Goal: Information Seeking & Learning: Learn about a topic

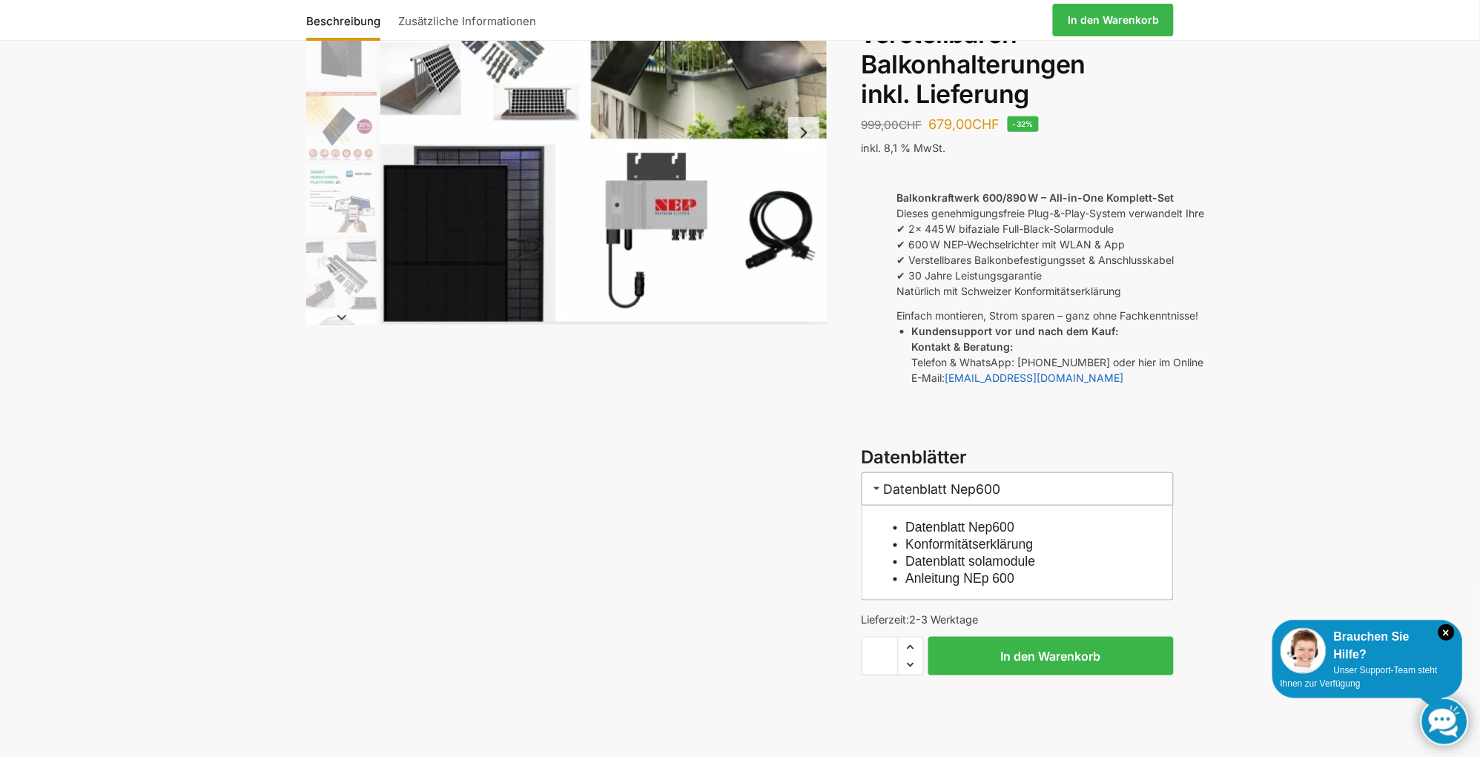
scroll to position [182, 0]
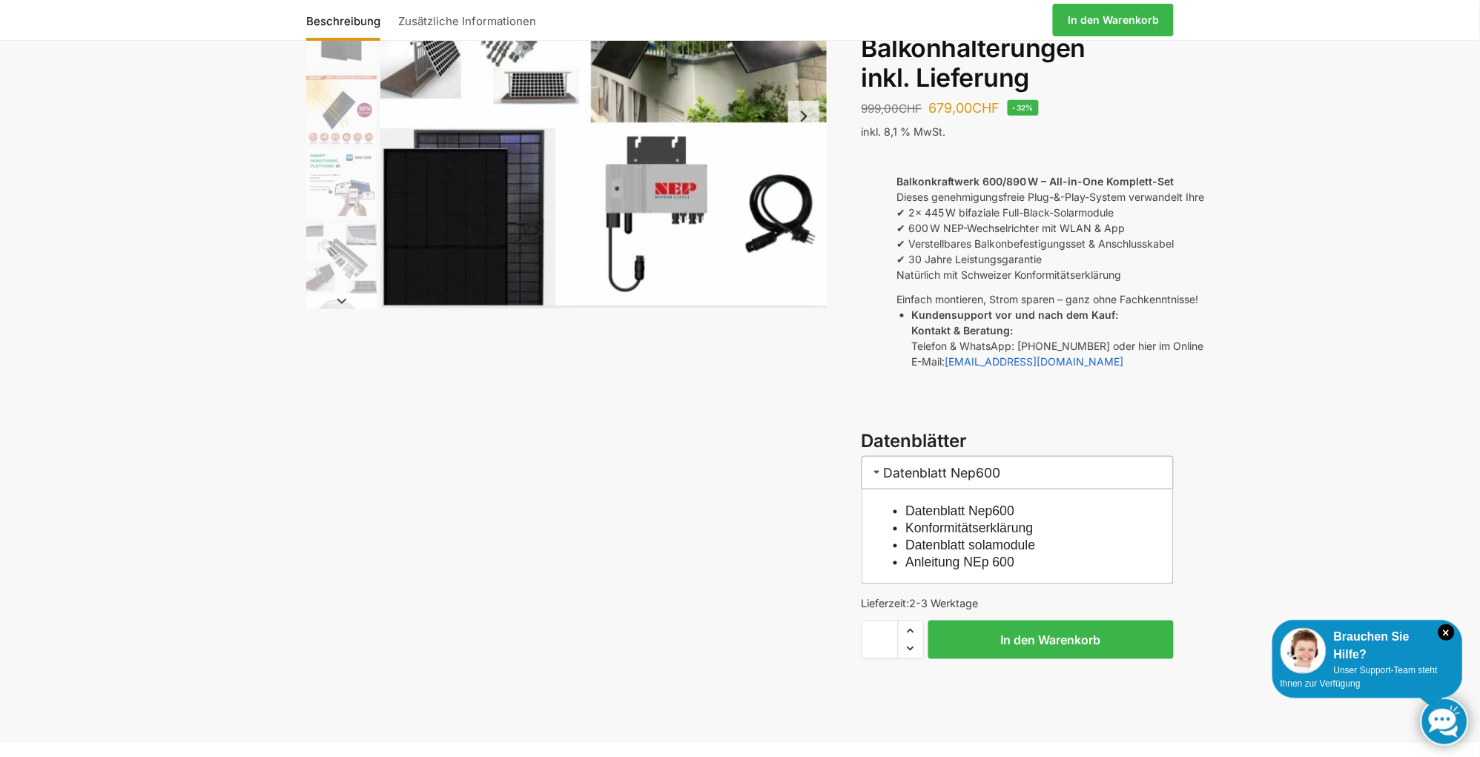
click at [946, 555] on link "Anleitung NEp 600" at bounding box center [960, 562] width 109 height 15
click at [966, 504] on link "Datenblatt Nep600" at bounding box center [960, 511] width 109 height 15
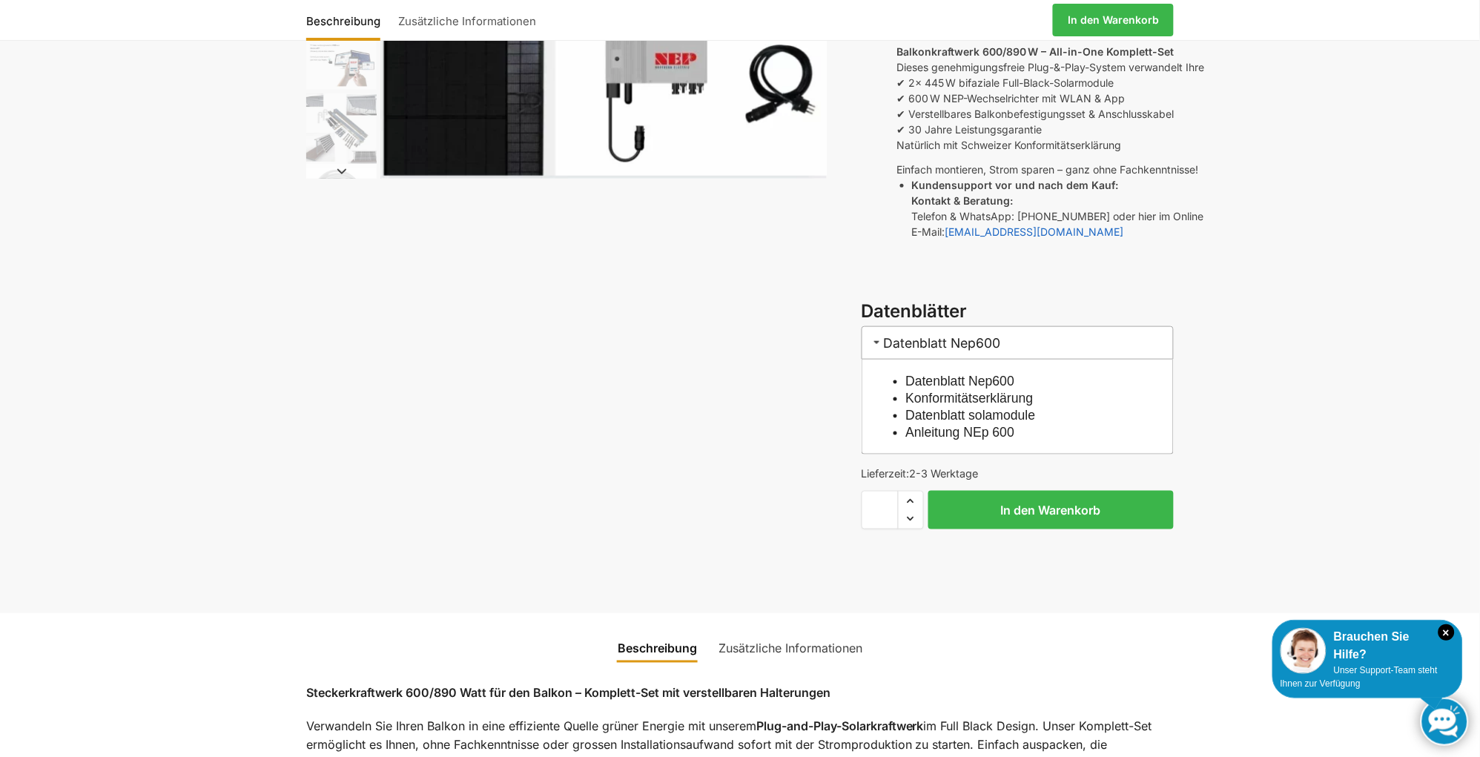
scroll to position [312, 0]
click at [980, 390] on link "Konformitätserklärung" at bounding box center [970, 397] width 128 height 15
click at [997, 407] on link "Datenblatt solamodule" at bounding box center [971, 414] width 130 height 15
click at [956, 390] on link "Konformitätserklärung" at bounding box center [970, 397] width 128 height 15
click at [964, 373] on link "Datenblatt Nep600" at bounding box center [960, 380] width 109 height 15
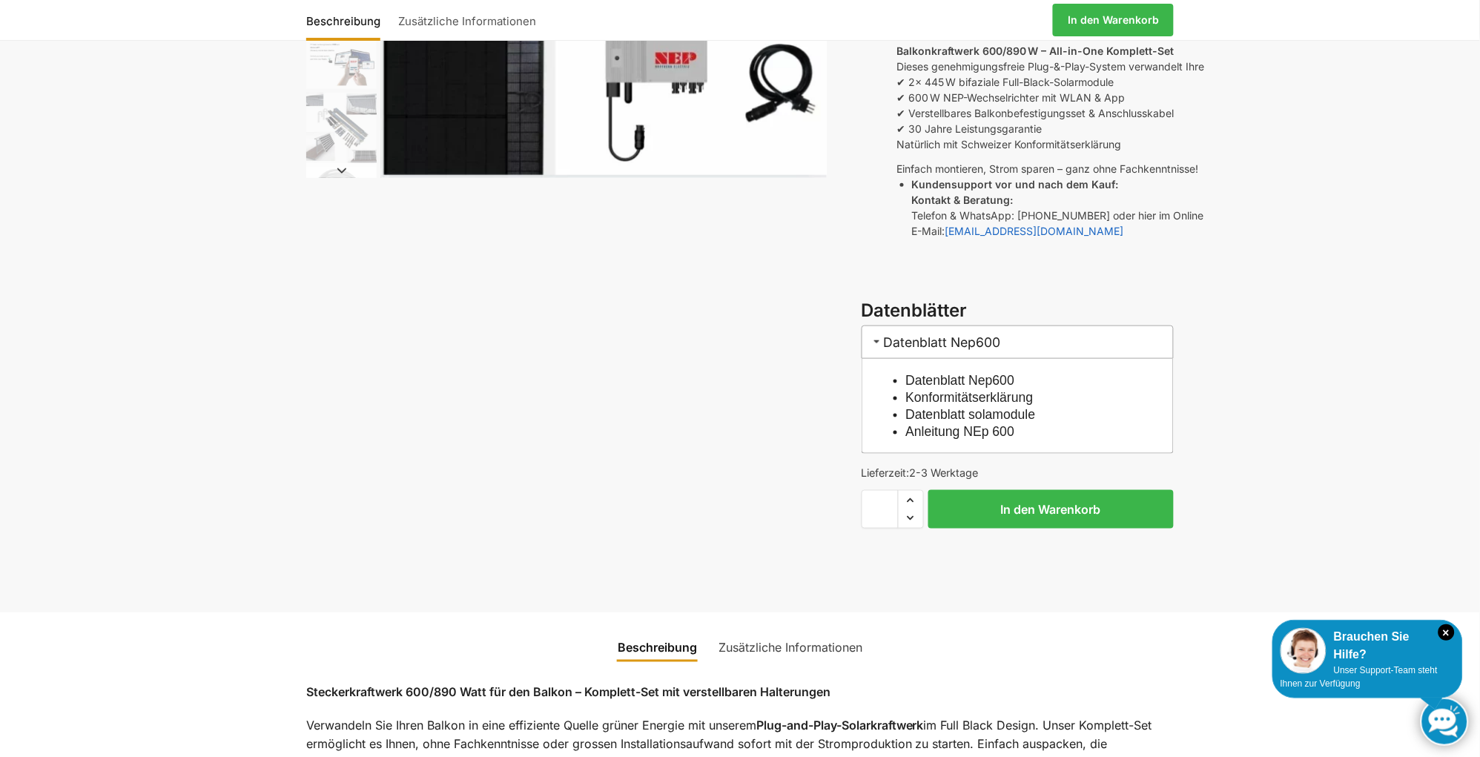
click at [925, 326] on h3 "Datenblatt Nep600" at bounding box center [1018, 342] width 312 height 33
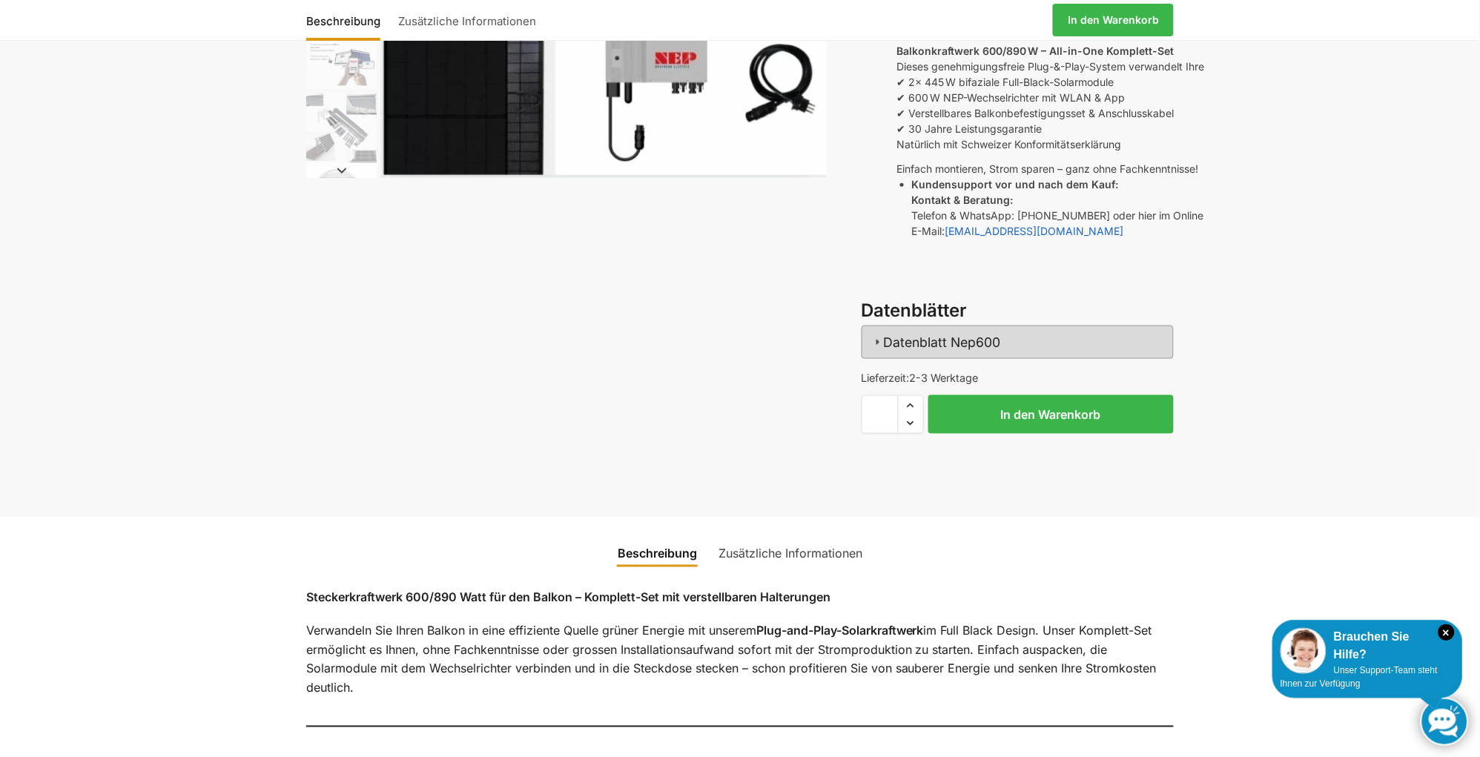
click at [925, 326] on h3 "Datenblatt Nep600" at bounding box center [1018, 342] width 312 height 33
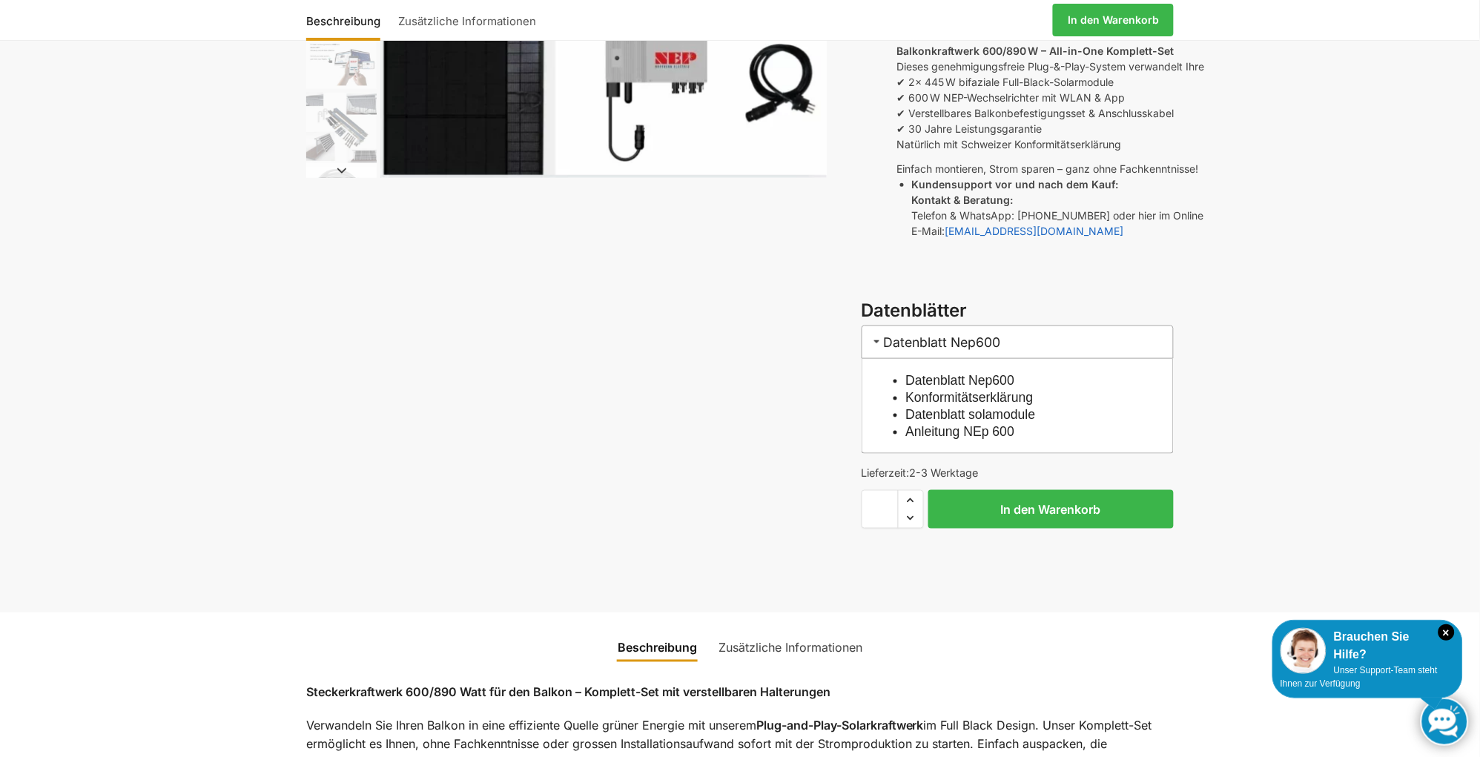
click at [925, 424] on link "Anleitung NEp 600" at bounding box center [960, 431] width 109 height 15
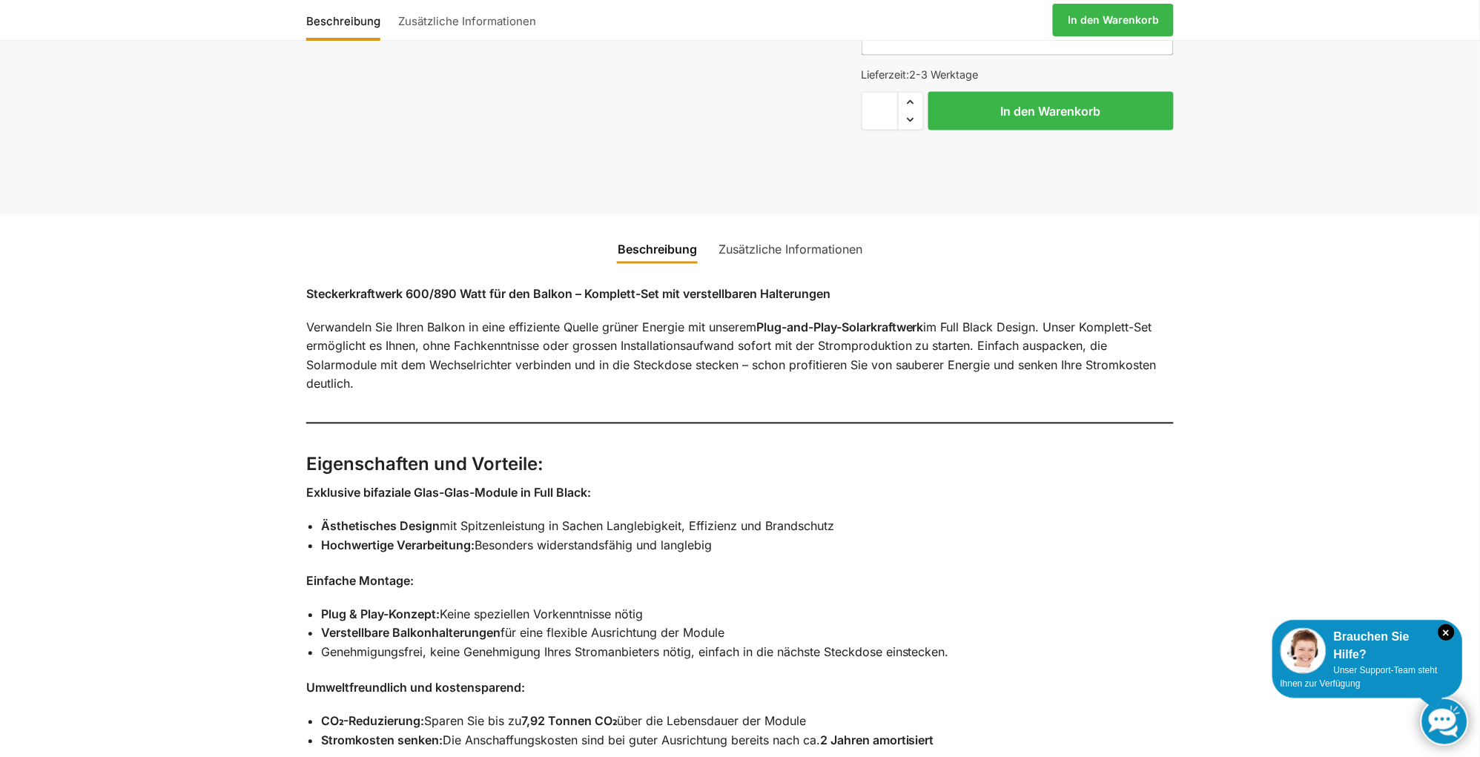
scroll to position [728, 0]
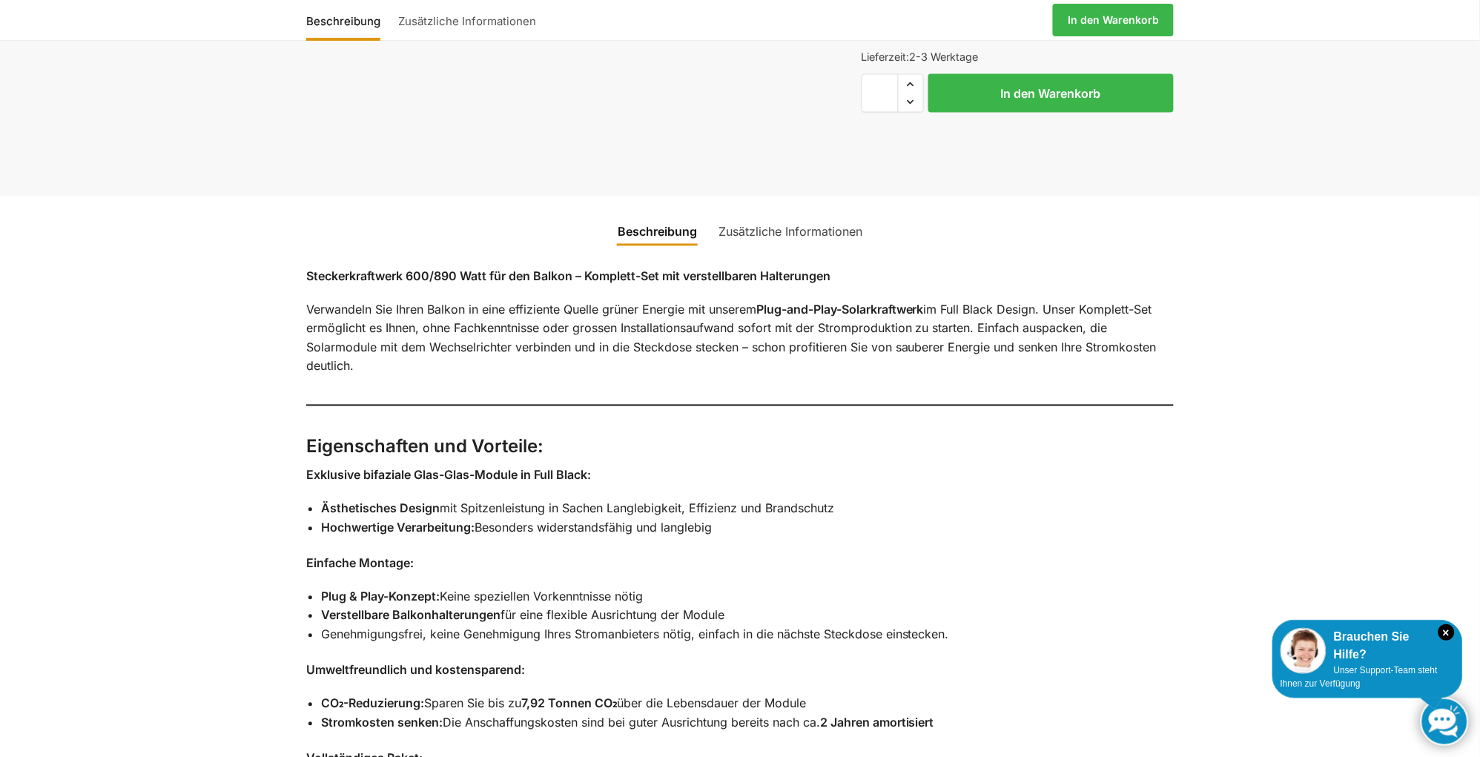
click at [771, 214] on link "Zusätzliche Informationen" at bounding box center [791, 232] width 162 height 36
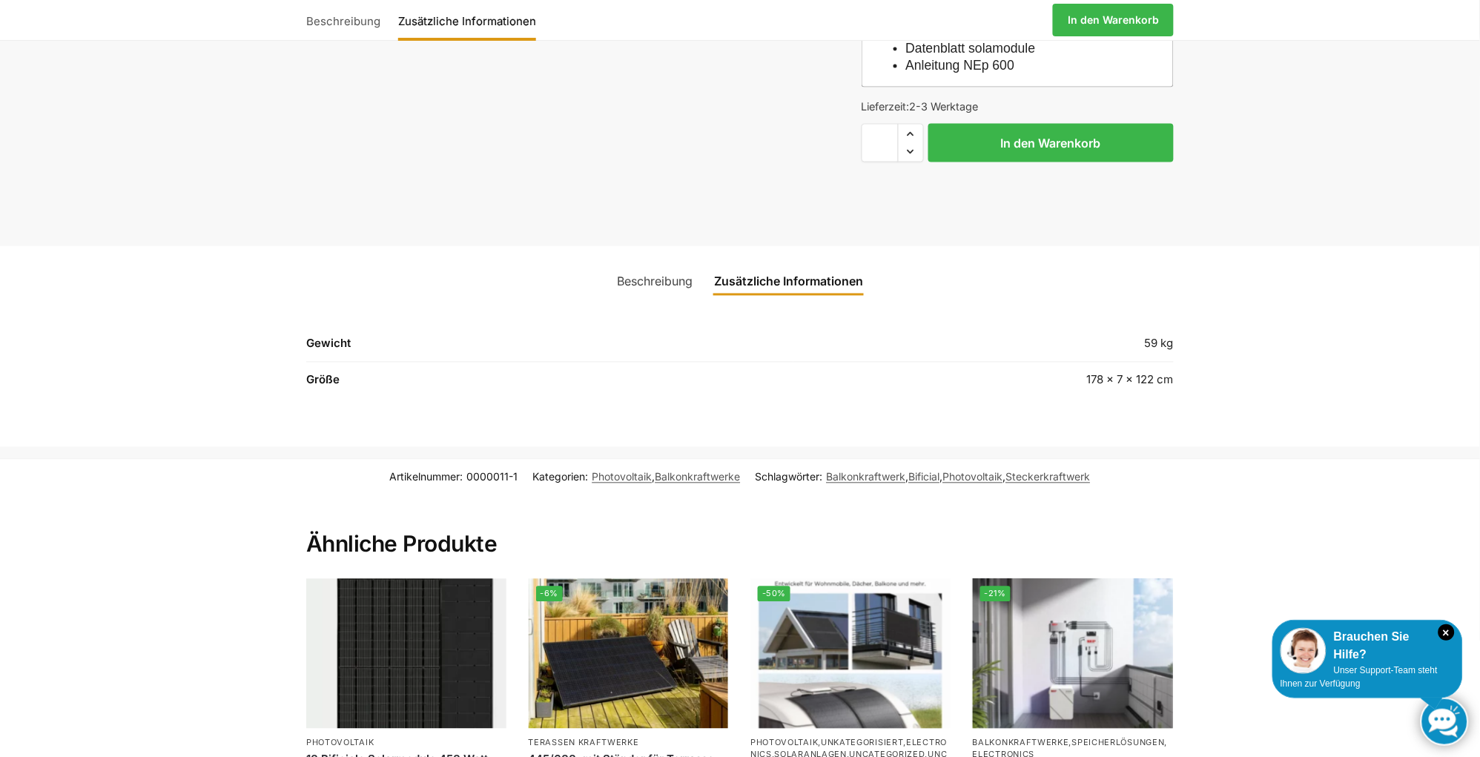
scroll to position [676, 0]
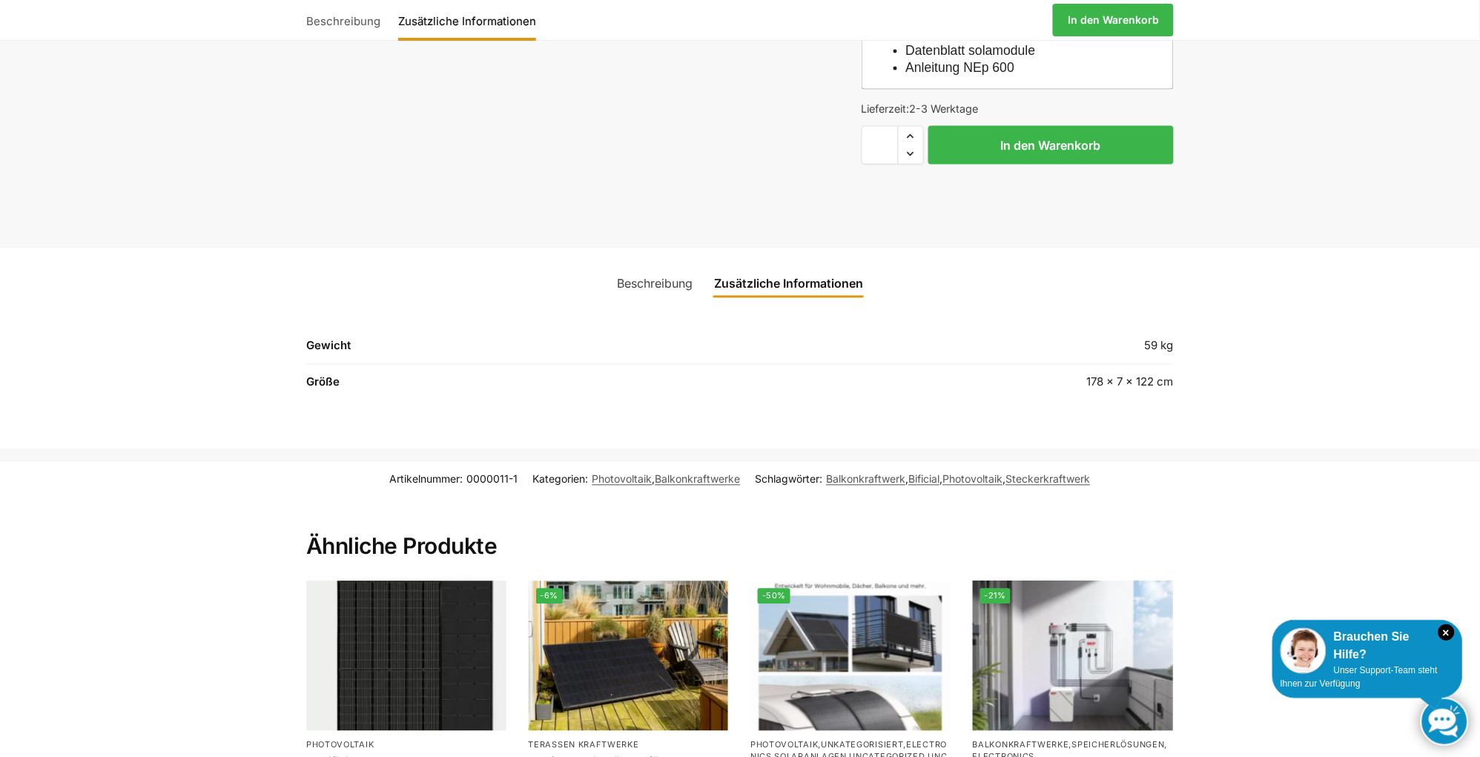
click at [665, 266] on link "Beschreibung" at bounding box center [654, 284] width 93 height 36
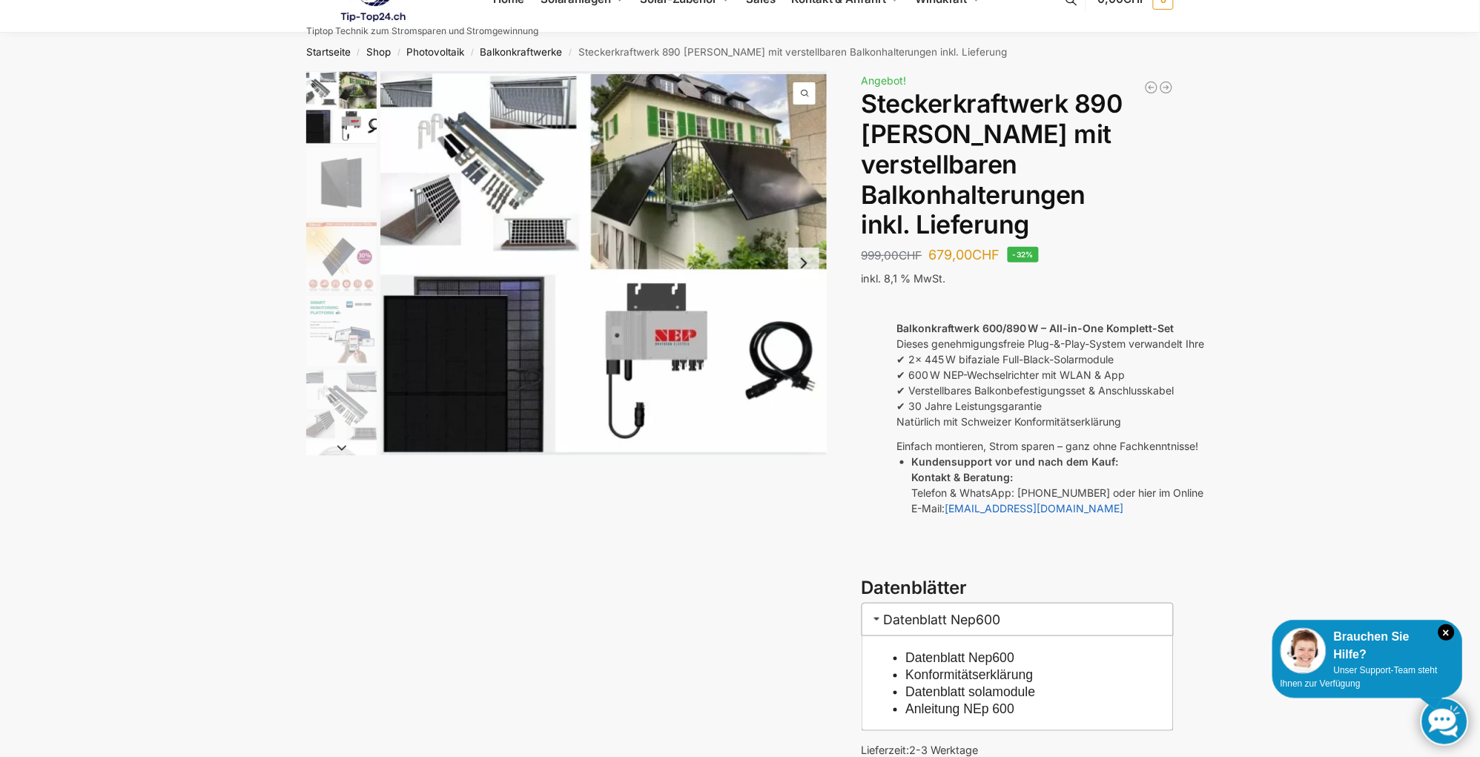
scroll to position [0, 0]
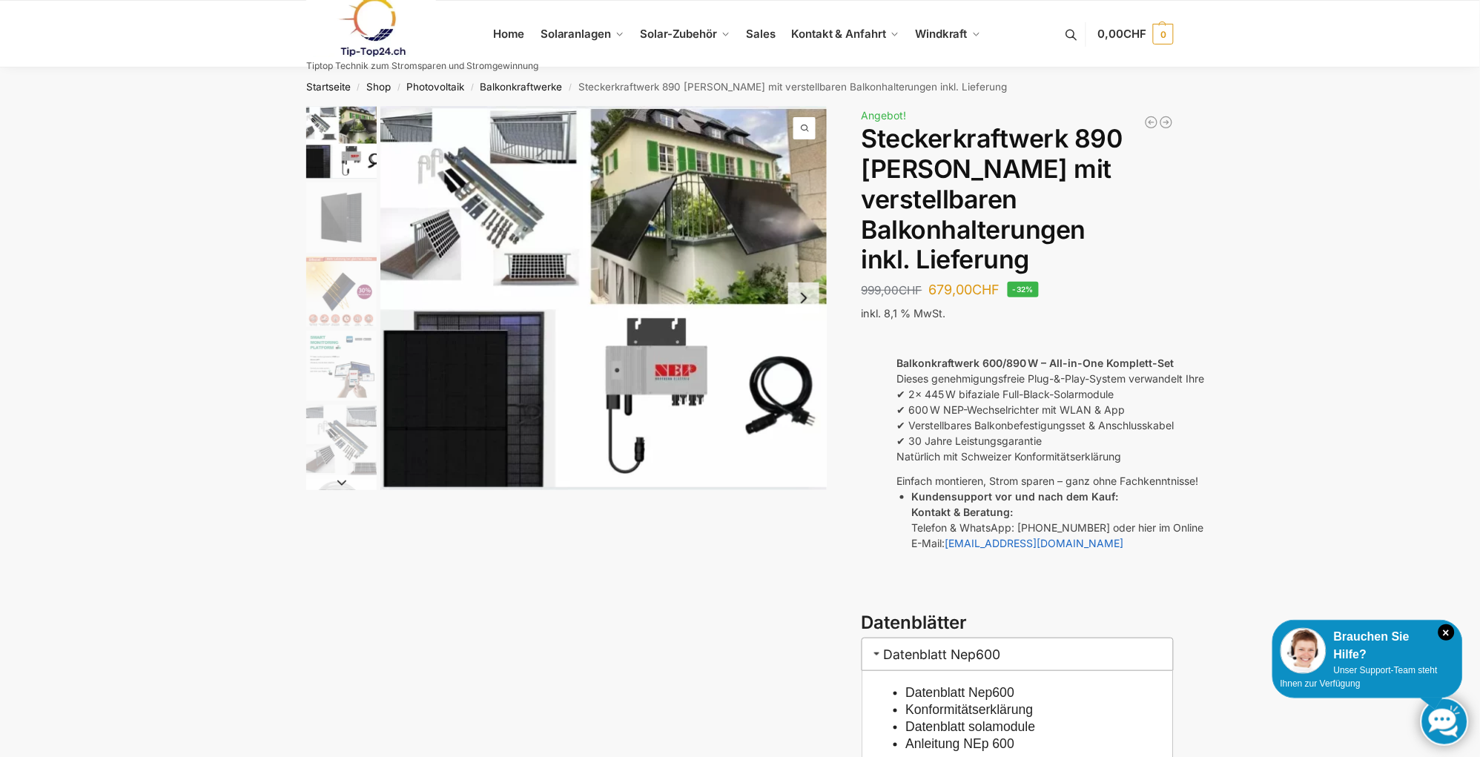
click at [404, 195] on img "1 / 10" at bounding box center [603, 298] width 446 height 384
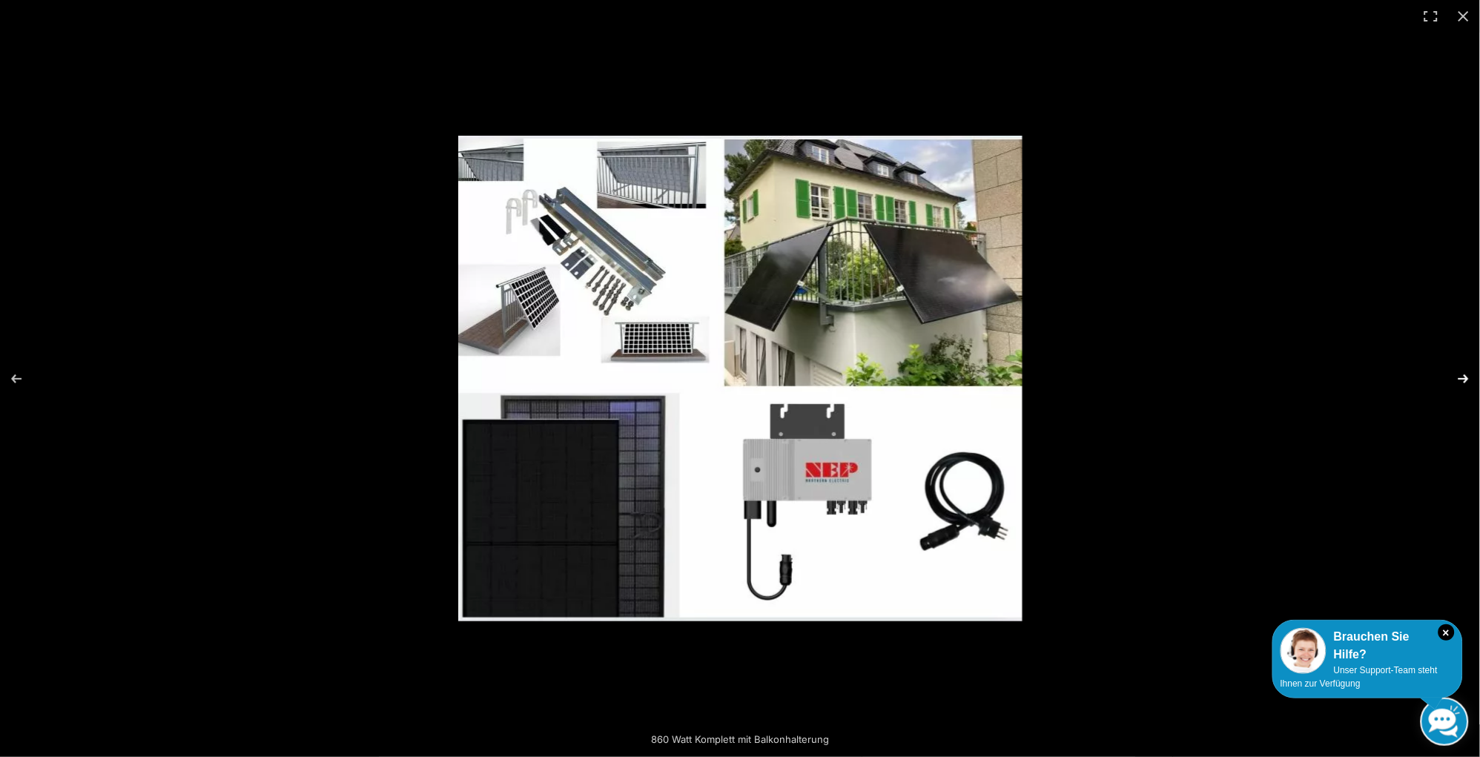
click at [1464, 374] on button "Next (arrow right)" at bounding box center [1454, 379] width 52 height 74
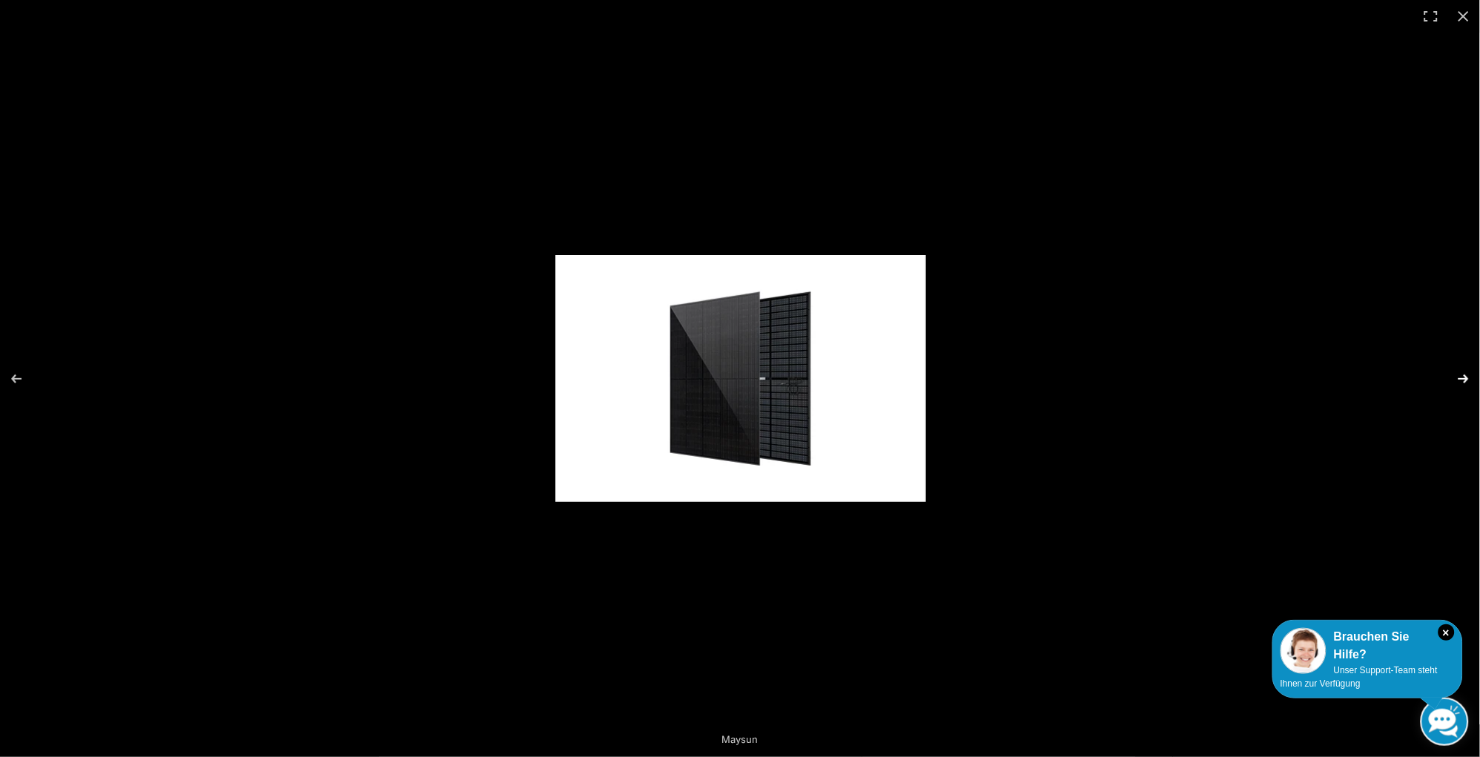
click at [1464, 374] on button "Next (arrow right)" at bounding box center [1454, 379] width 52 height 74
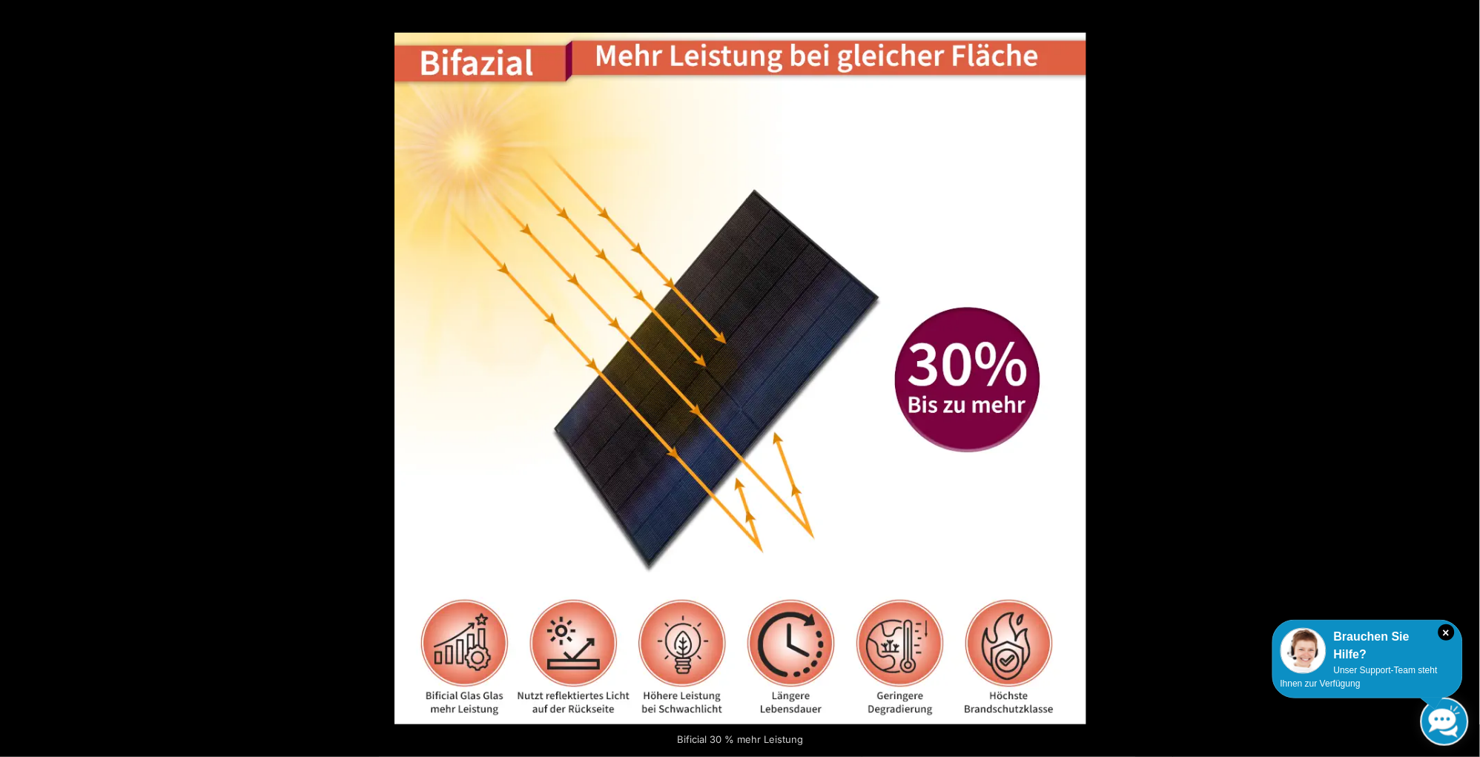
click at [1464, 374] on button "Next (arrow right)" at bounding box center [1454, 379] width 52 height 74
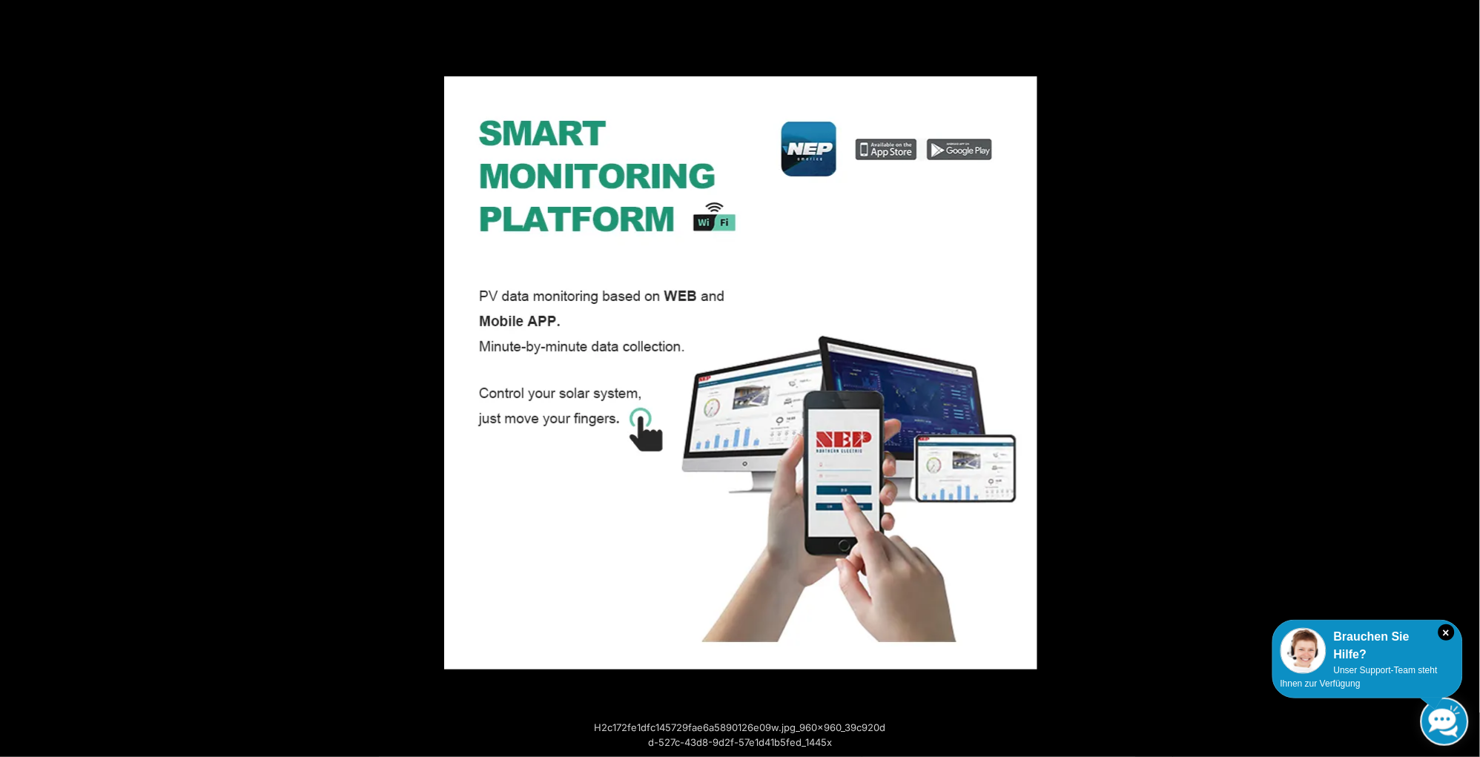
click at [1464, 374] on button "Next (arrow right)" at bounding box center [1454, 379] width 52 height 74
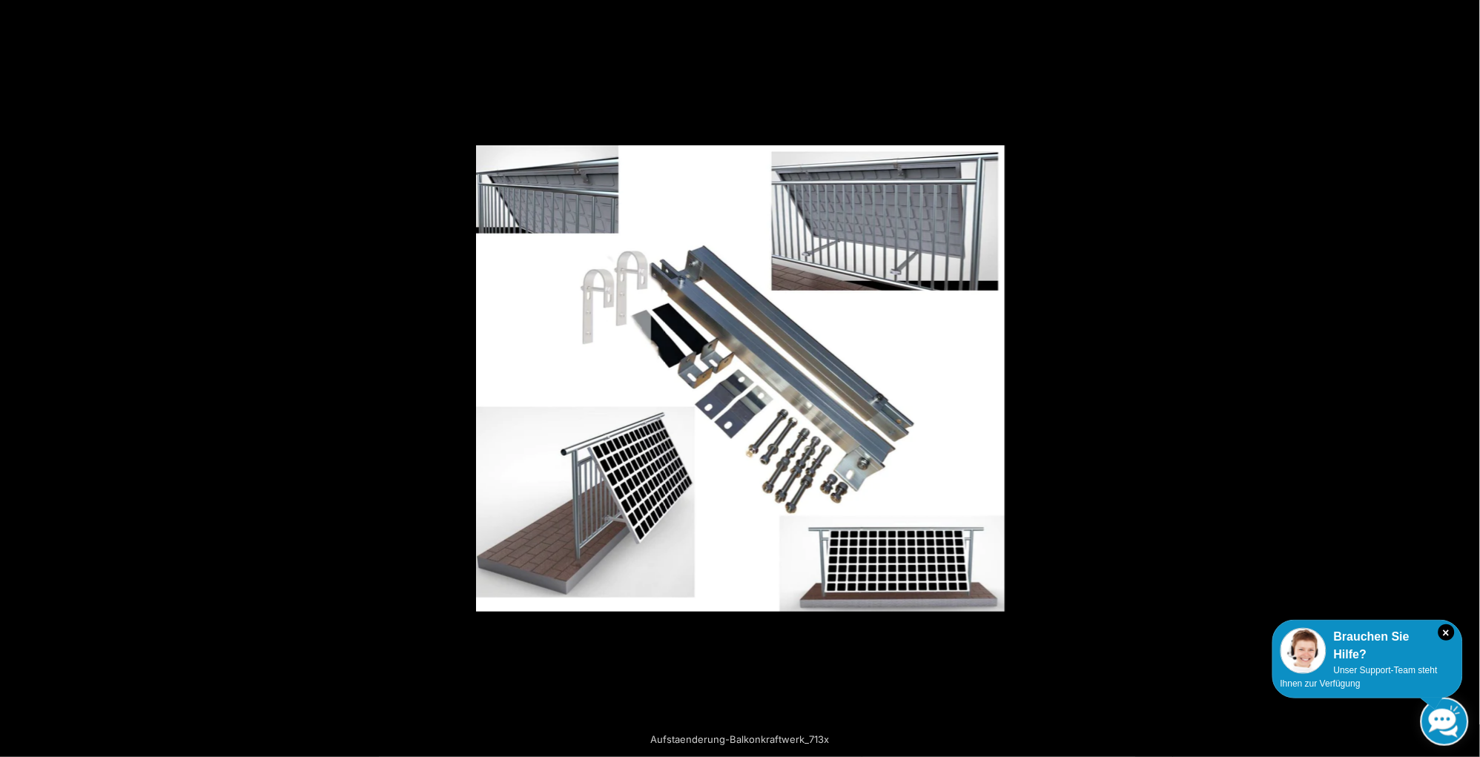
click at [1465, 374] on button "Next (arrow right)" at bounding box center [1454, 379] width 52 height 74
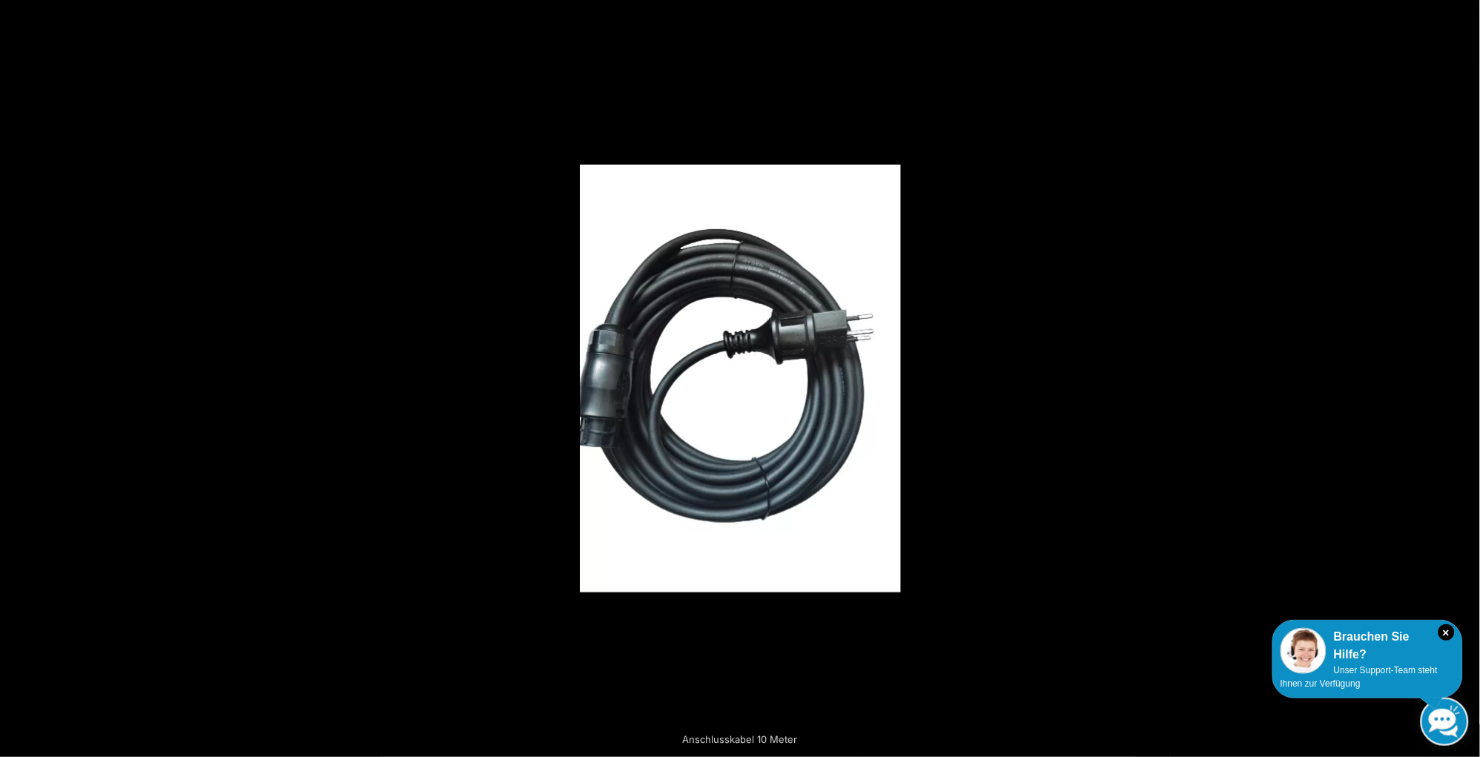
click at [1465, 374] on button "Next (arrow right)" at bounding box center [1454, 379] width 52 height 74
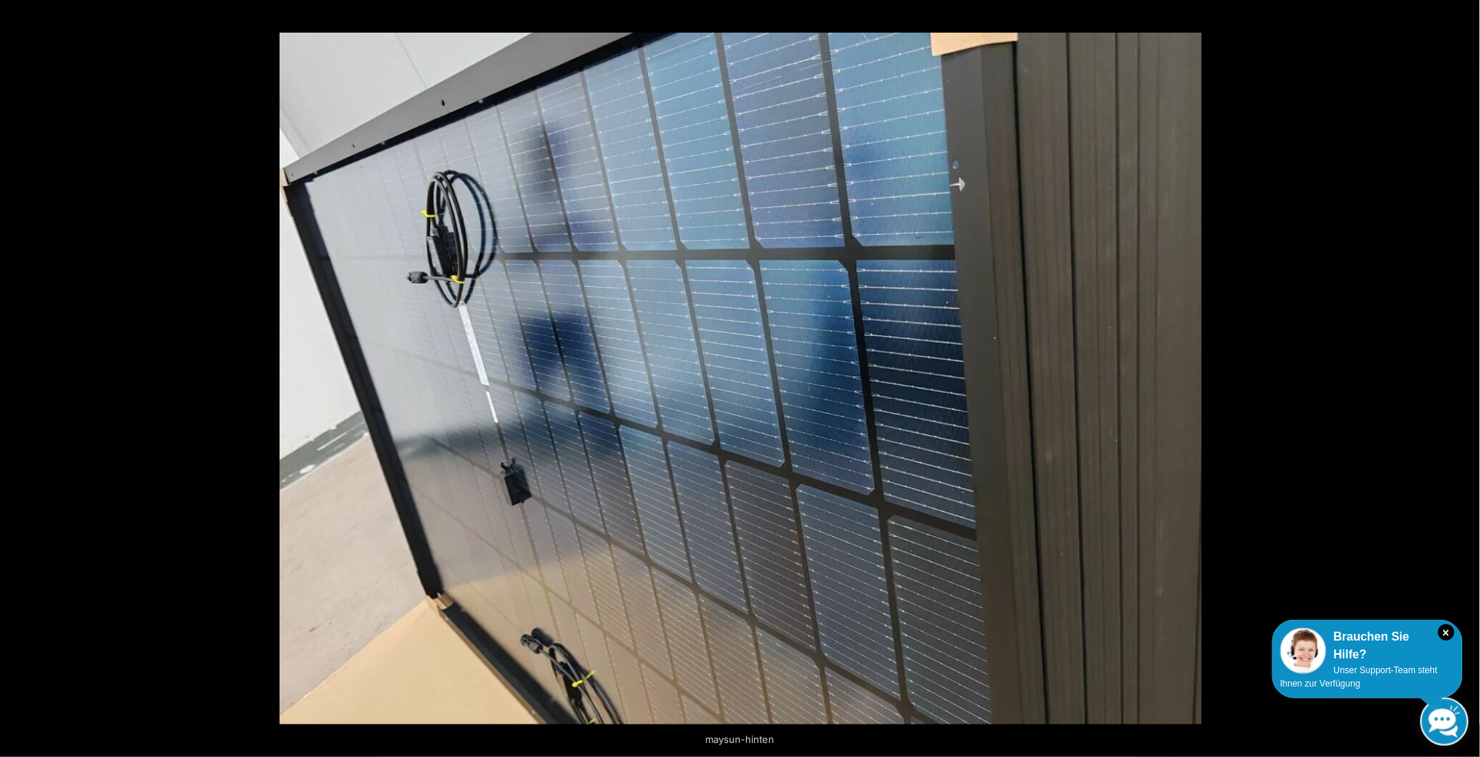
click at [1465, 374] on button "Next (arrow right)" at bounding box center [1454, 379] width 52 height 74
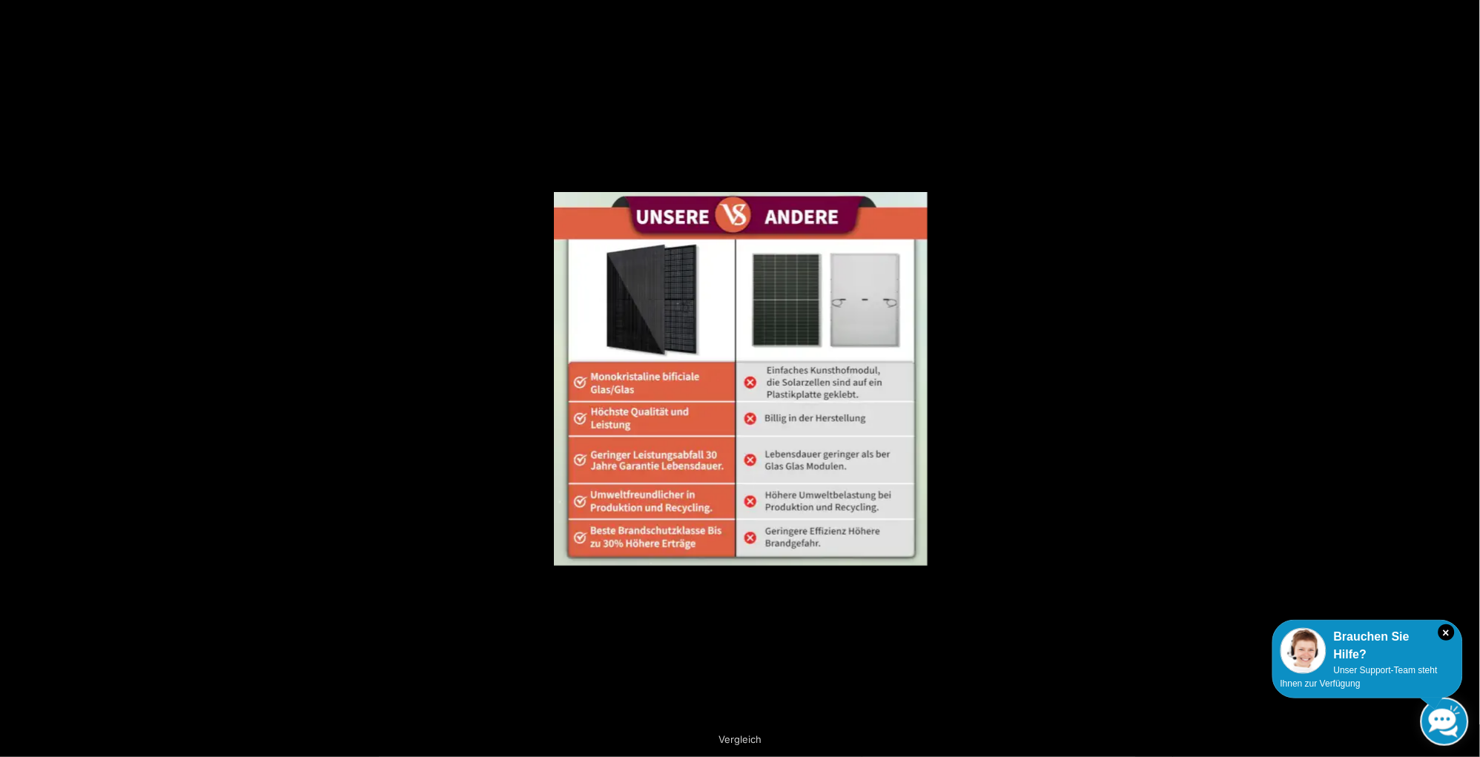
click at [1465, 374] on button "Next (arrow right)" at bounding box center [1454, 379] width 52 height 74
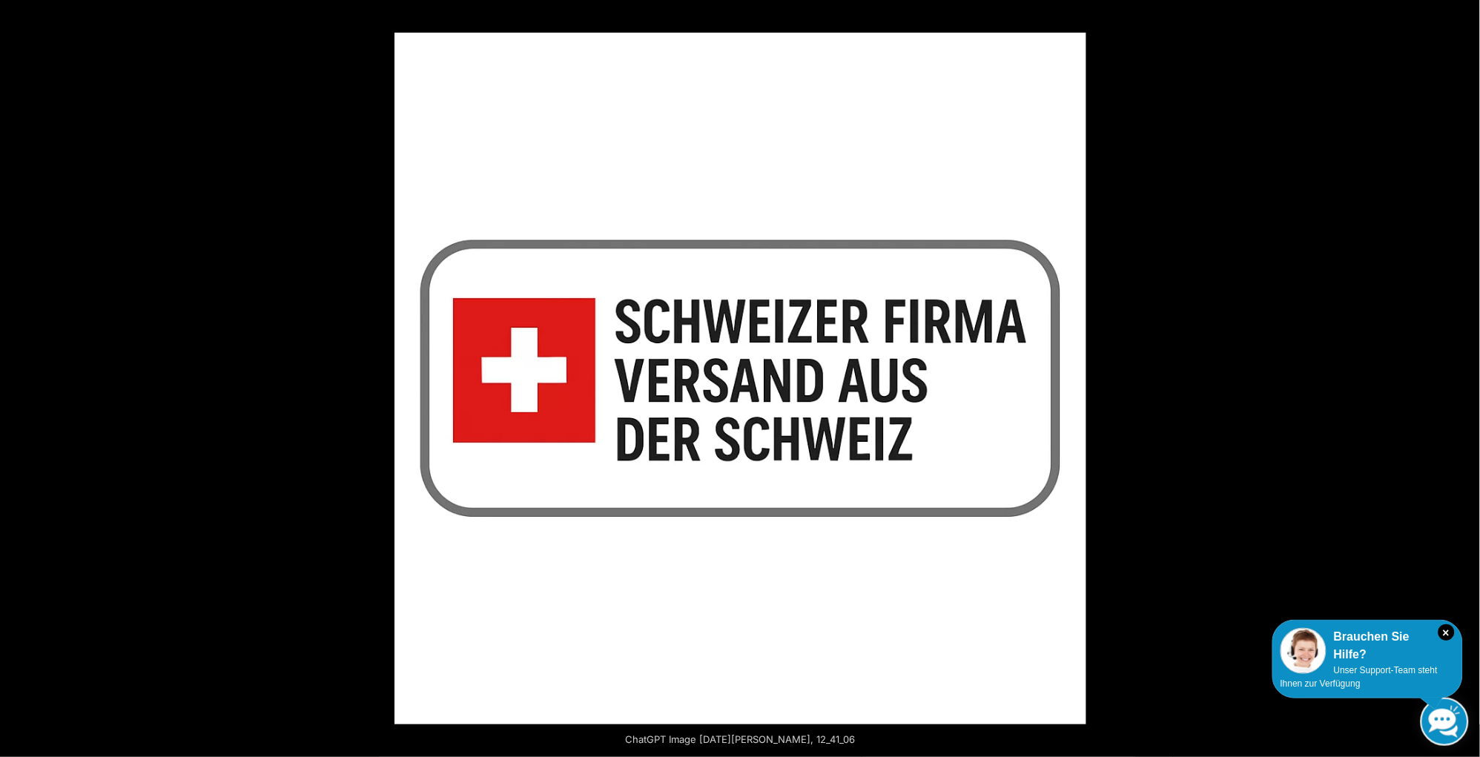
click at [1465, 374] on button "Next (arrow right)" at bounding box center [1454, 379] width 52 height 74
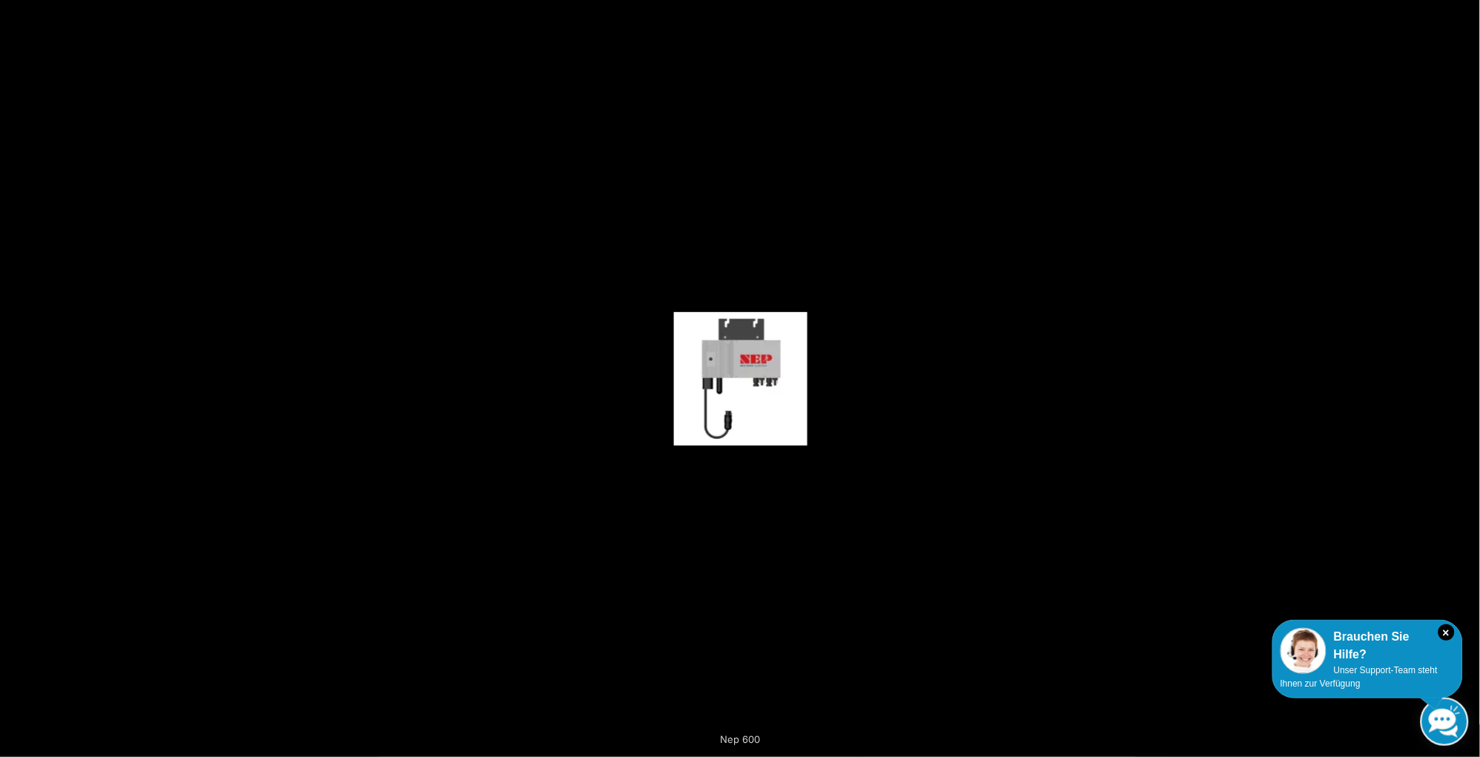
click at [1465, 374] on button "Next (arrow right)" at bounding box center [1454, 379] width 52 height 74
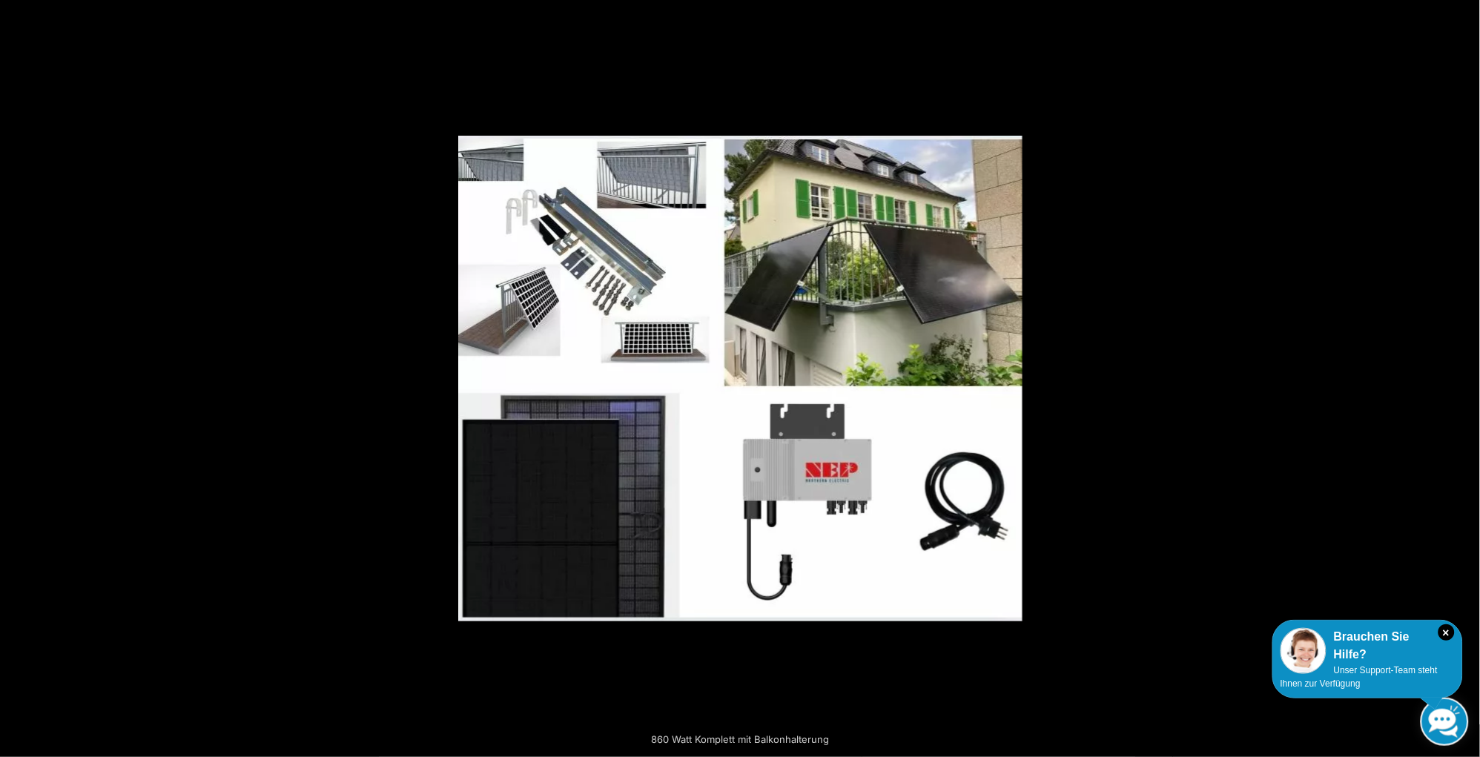
click at [1465, 374] on button "Next (arrow right)" at bounding box center [1454, 379] width 52 height 74
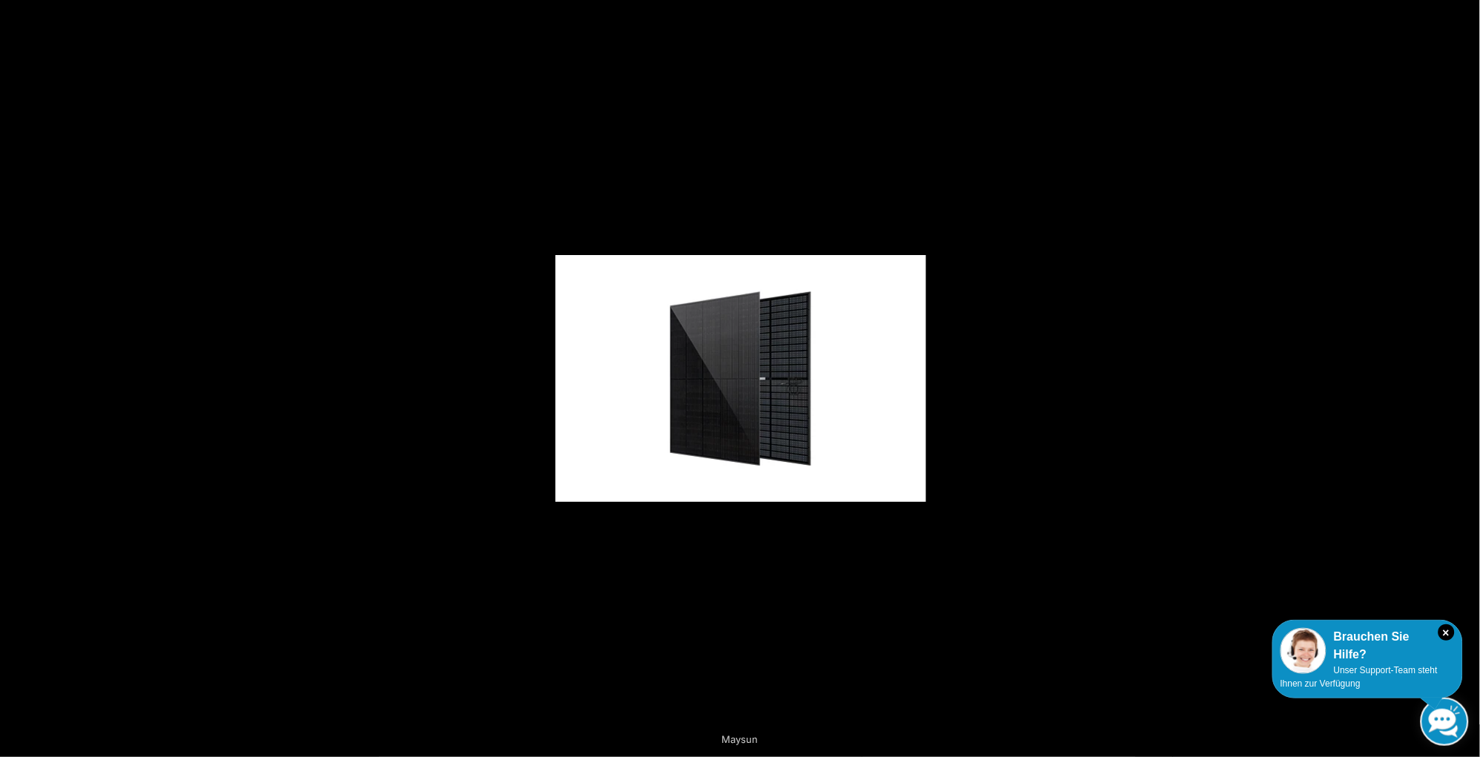
click at [1465, 374] on button "Next (arrow right)" at bounding box center [1454, 379] width 52 height 74
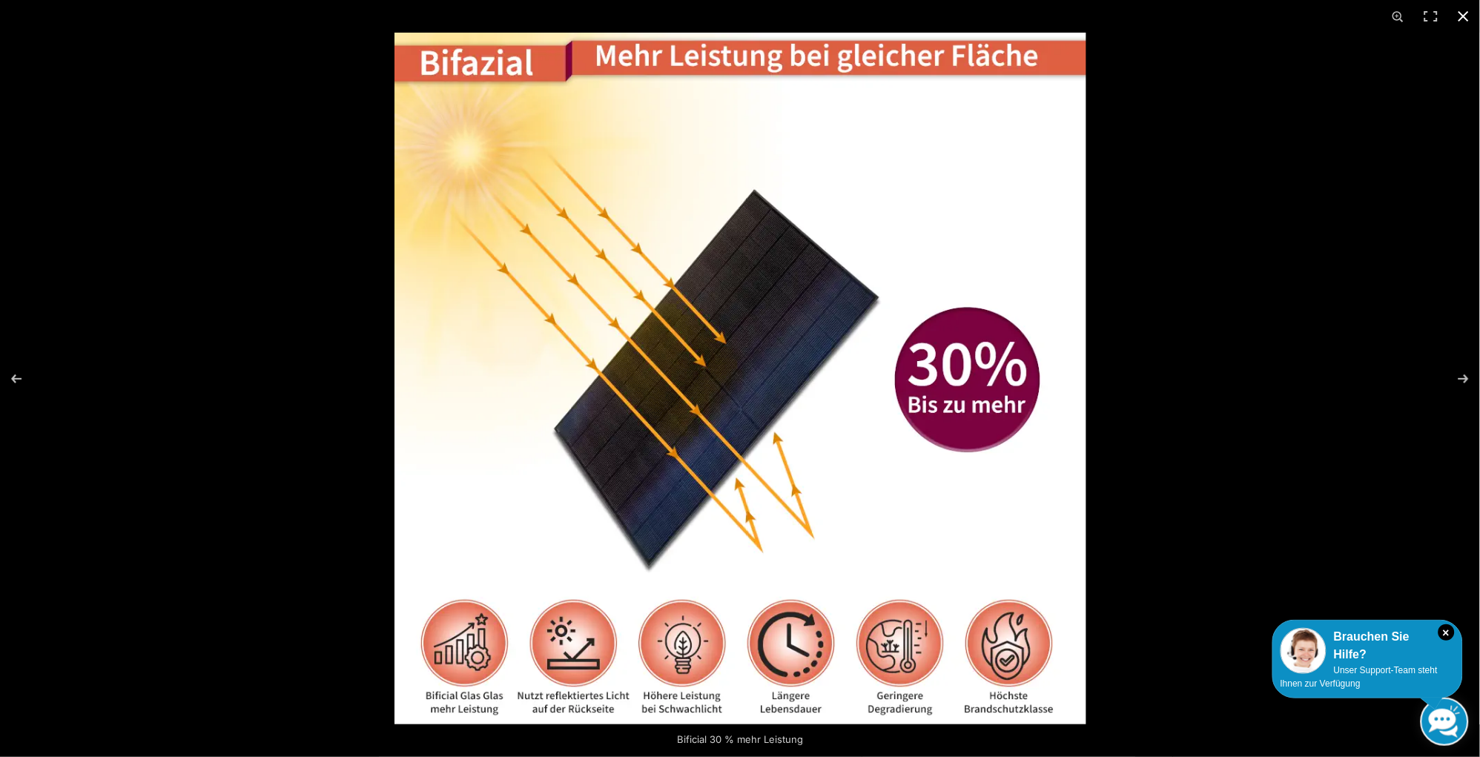
click at [1467, 10] on button "Close (Esc)" at bounding box center [1464, 16] width 33 height 33
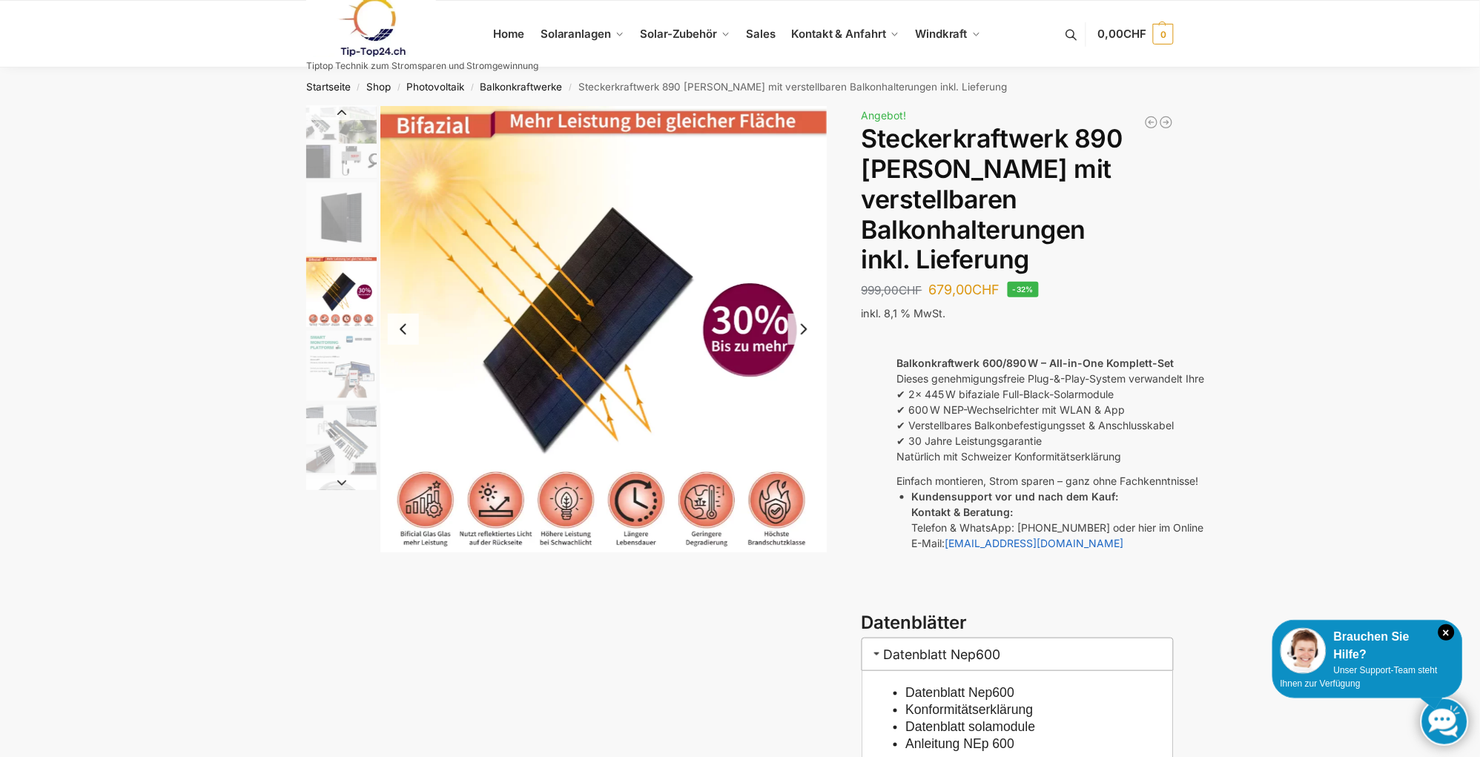
click at [504, 498] on img "3 / 10" at bounding box center [603, 329] width 446 height 446
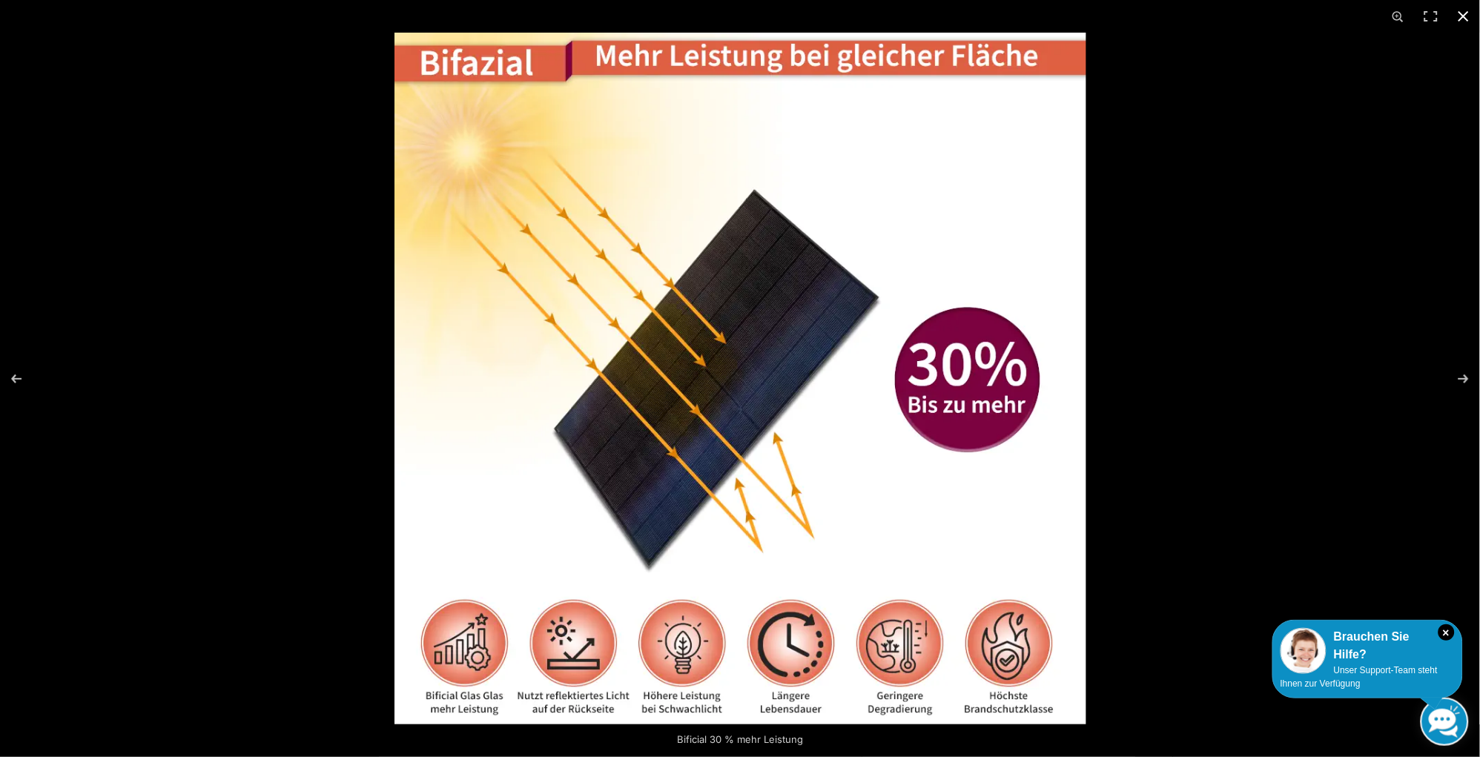
click at [360, 390] on div at bounding box center [740, 378] width 1480 height 757
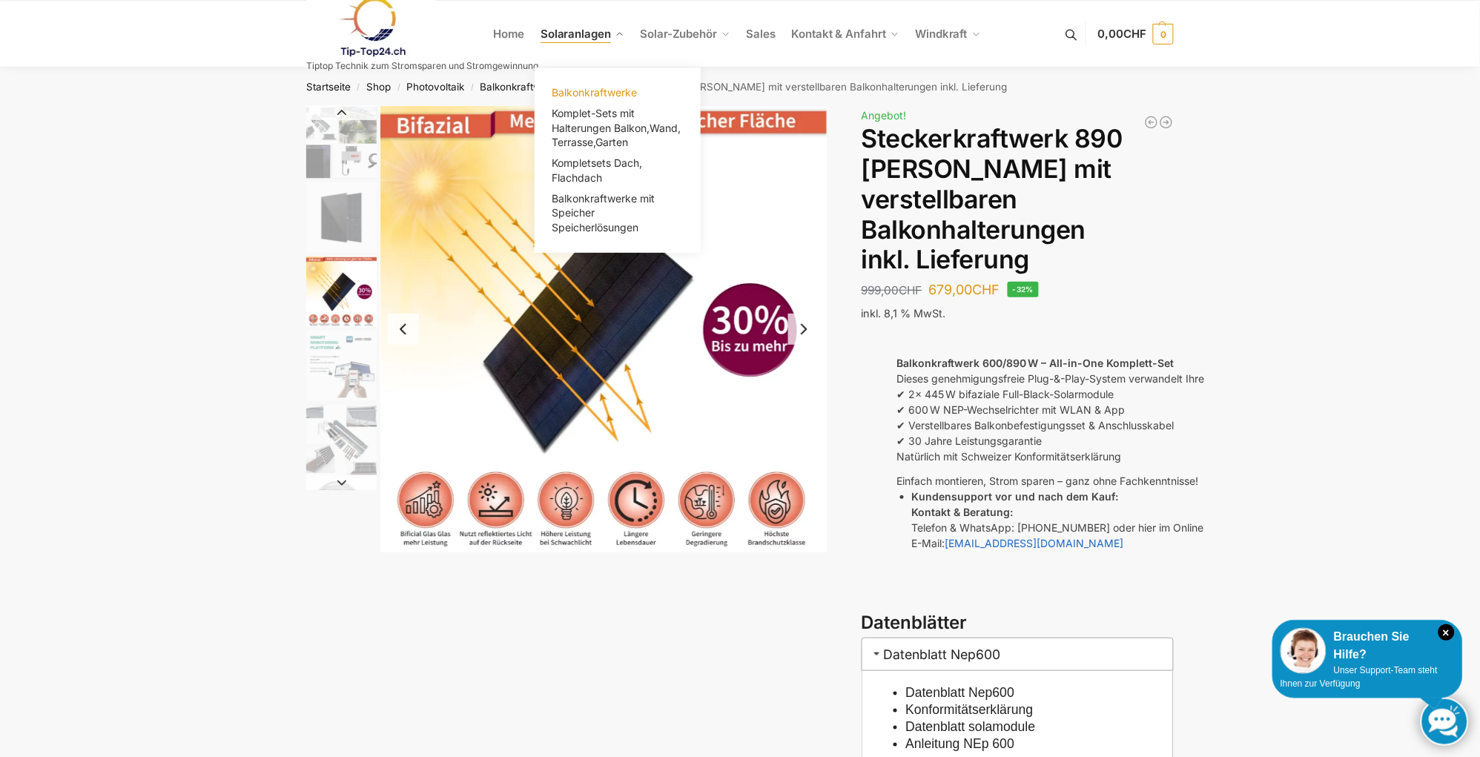
click at [597, 88] on span "Balkonkraftwerke" at bounding box center [594, 92] width 85 height 13
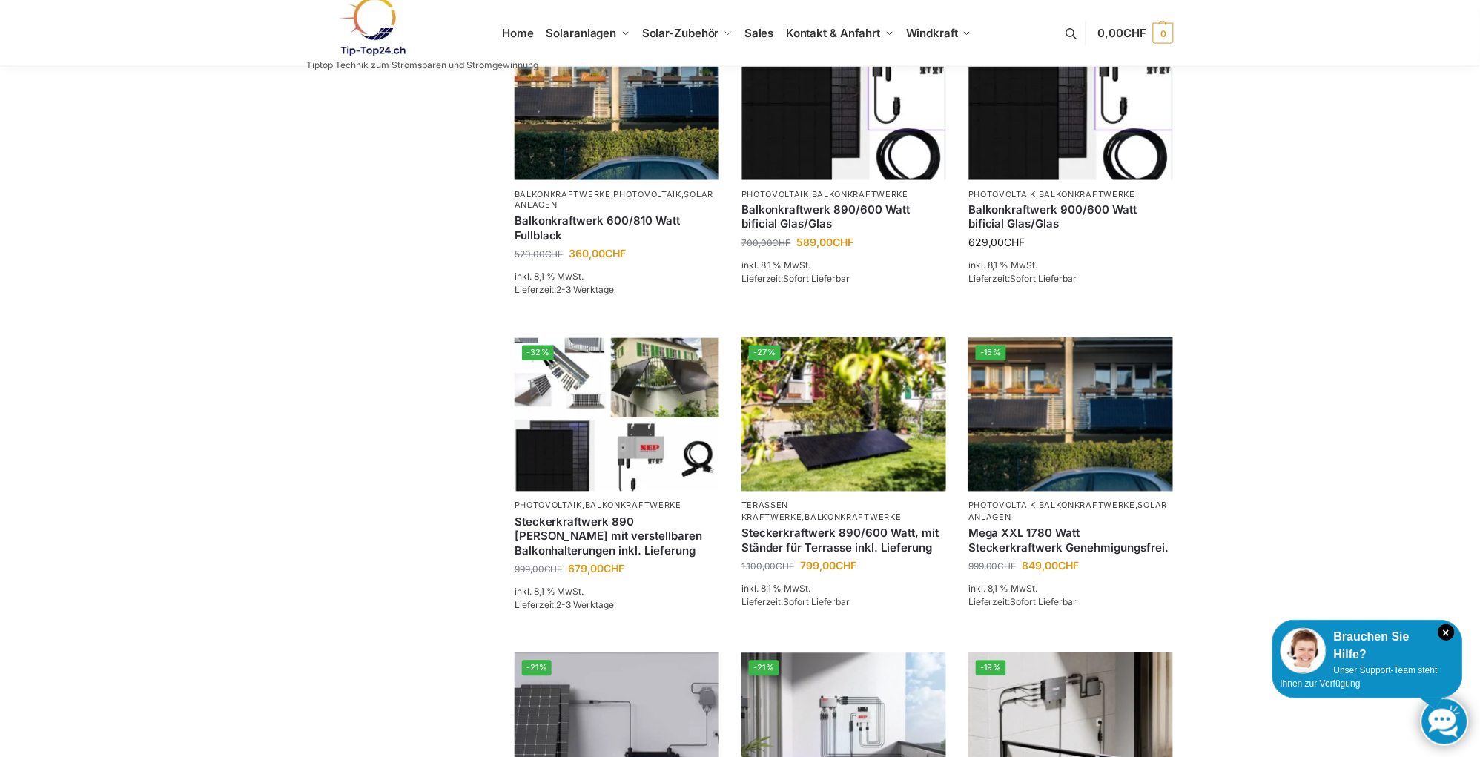
scroll to position [674, 0]
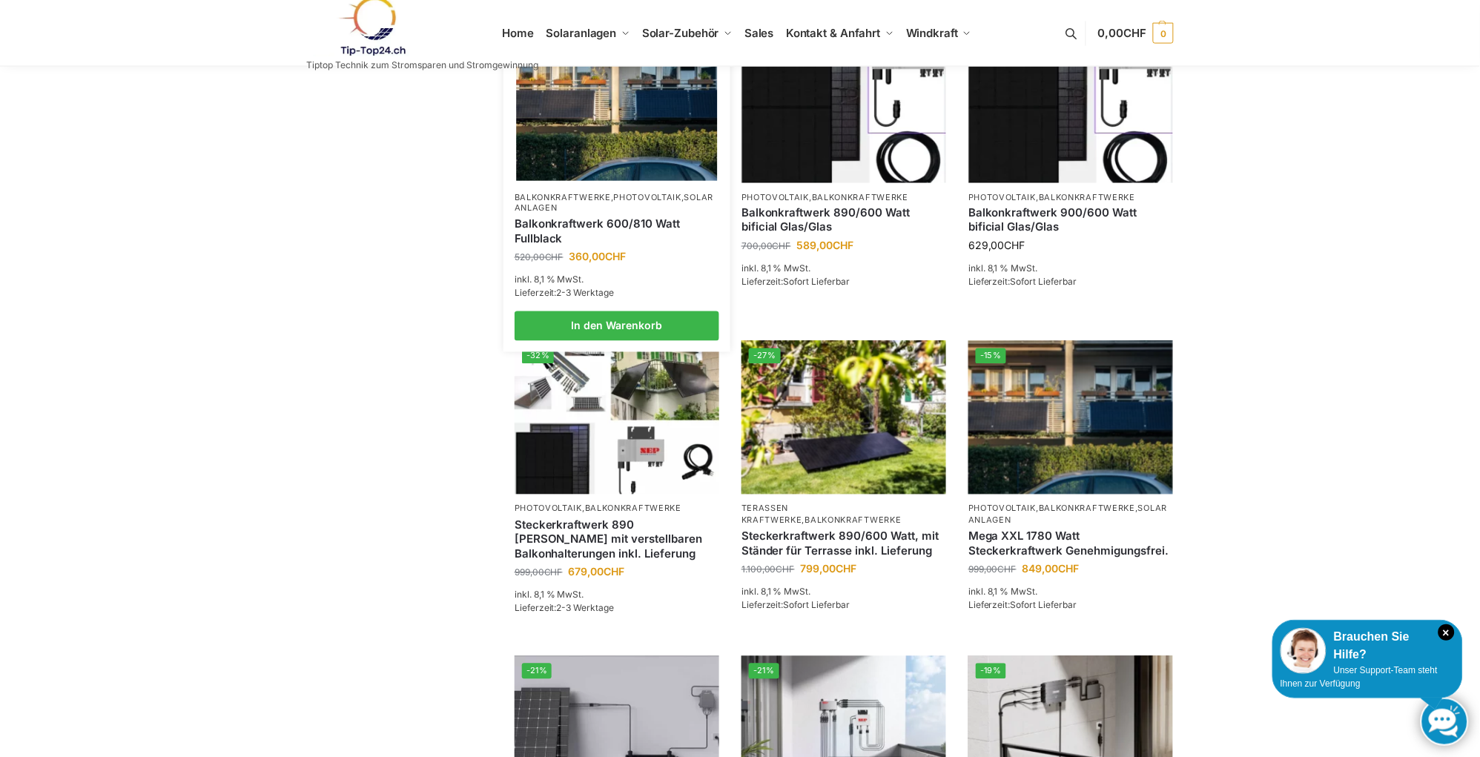
click at [572, 235] on link "Balkonkraftwerk 600/810 Watt Fullblack" at bounding box center [617, 231] width 205 height 29
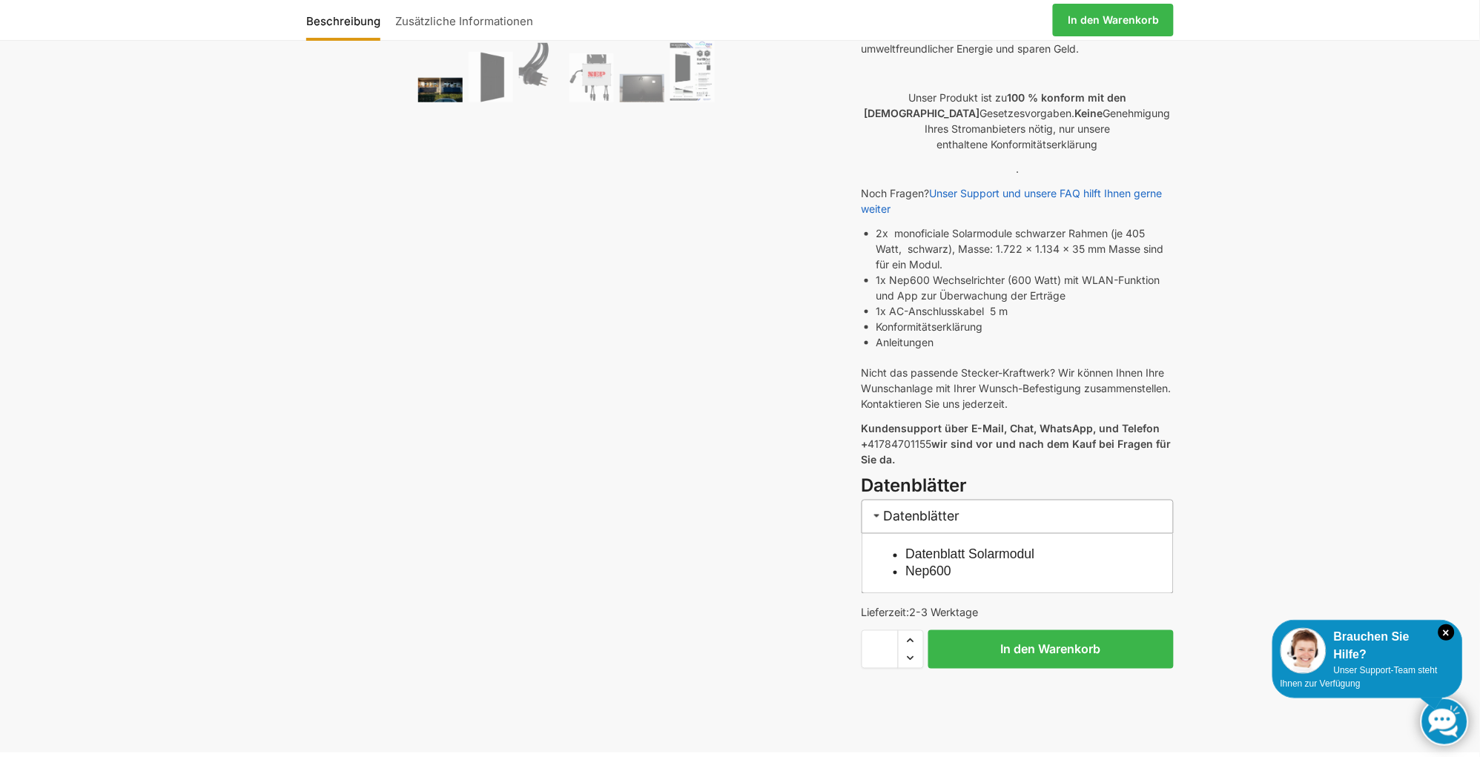
scroll to position [416, 0]
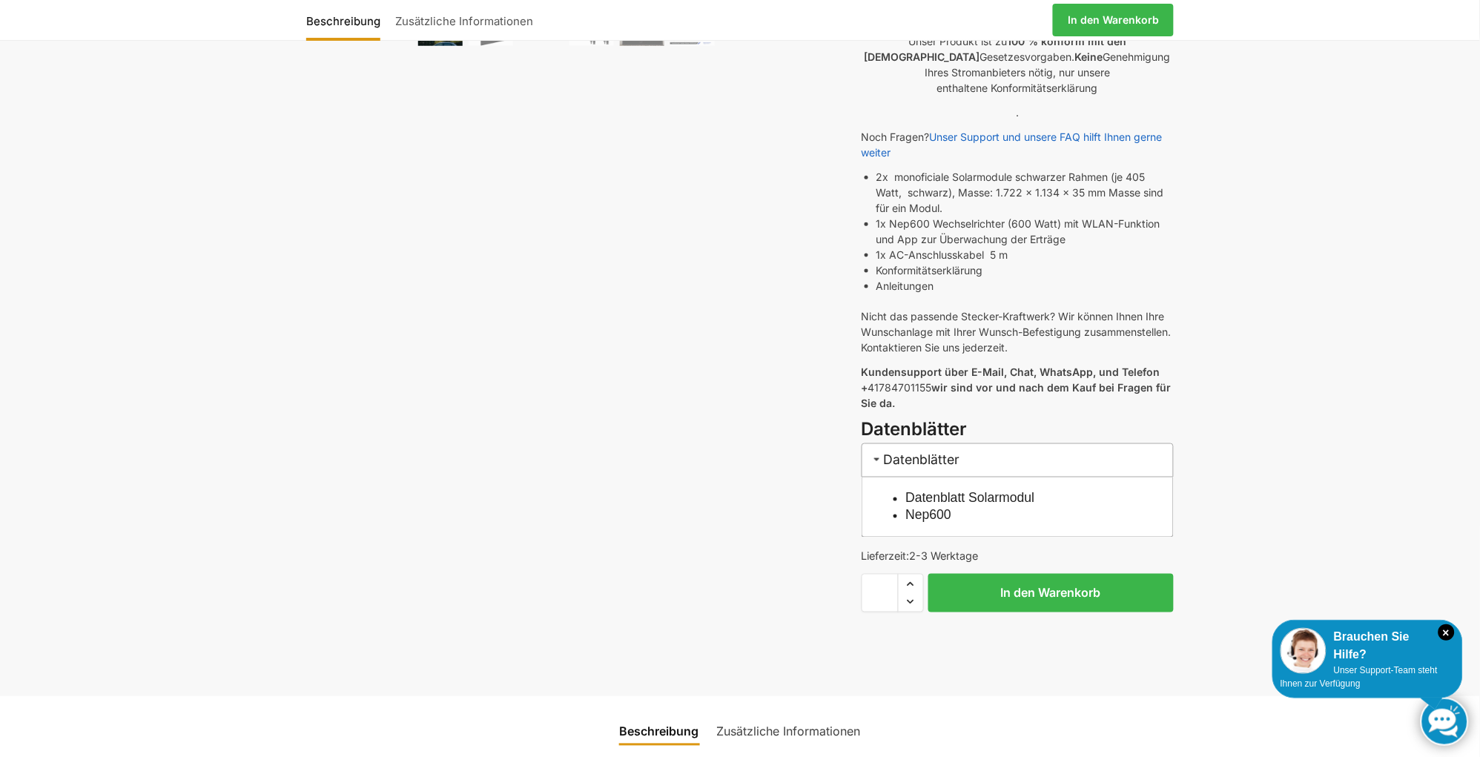
click at [972, 491] on link "Datenblatt Solarmodul" at bounding box center [970, 498] width 129 height 15
click at [920, 508] on link "Nep600" at bounding box center [929, 515] width 46 height 15
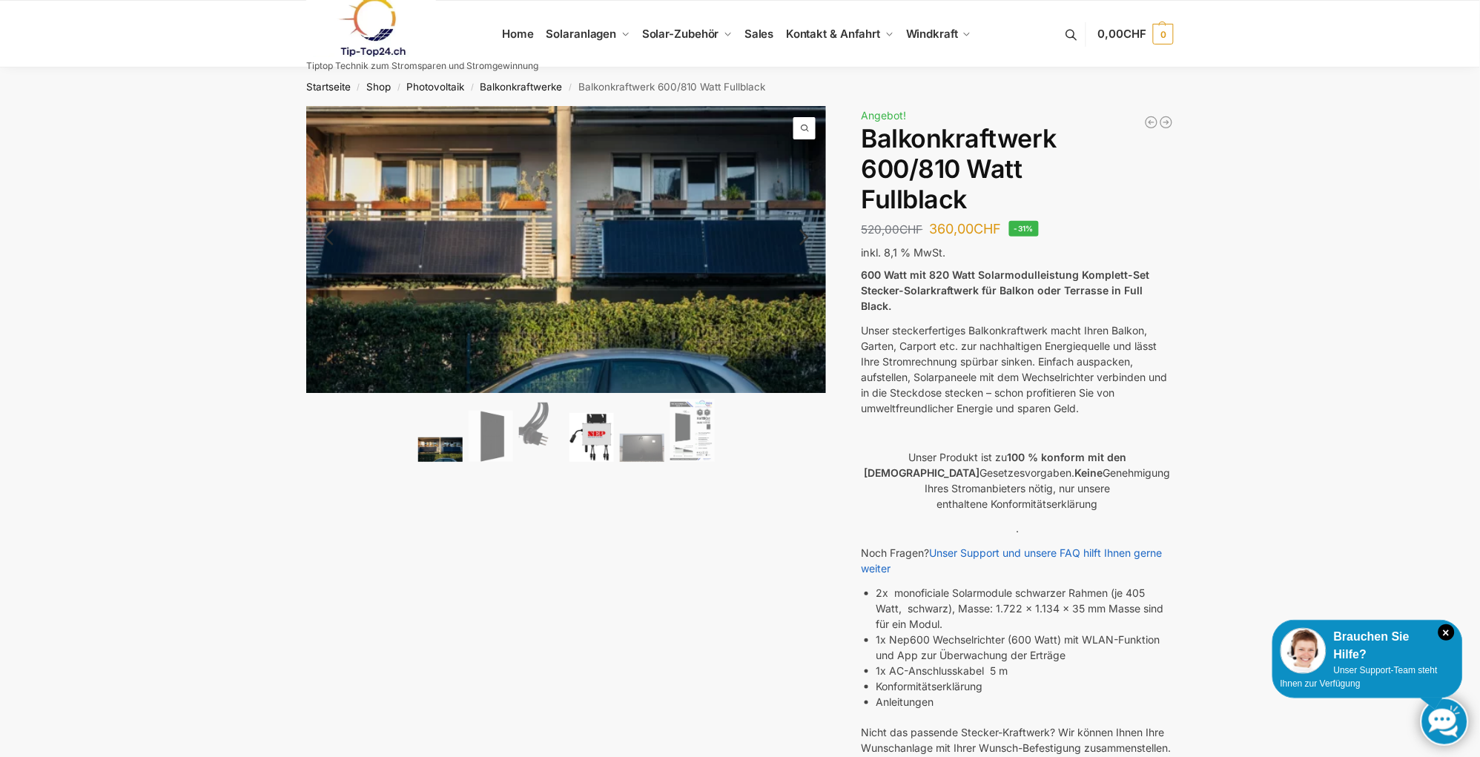
click at [596, 429] on img at bounding box center [592, 437] width 44 height 49
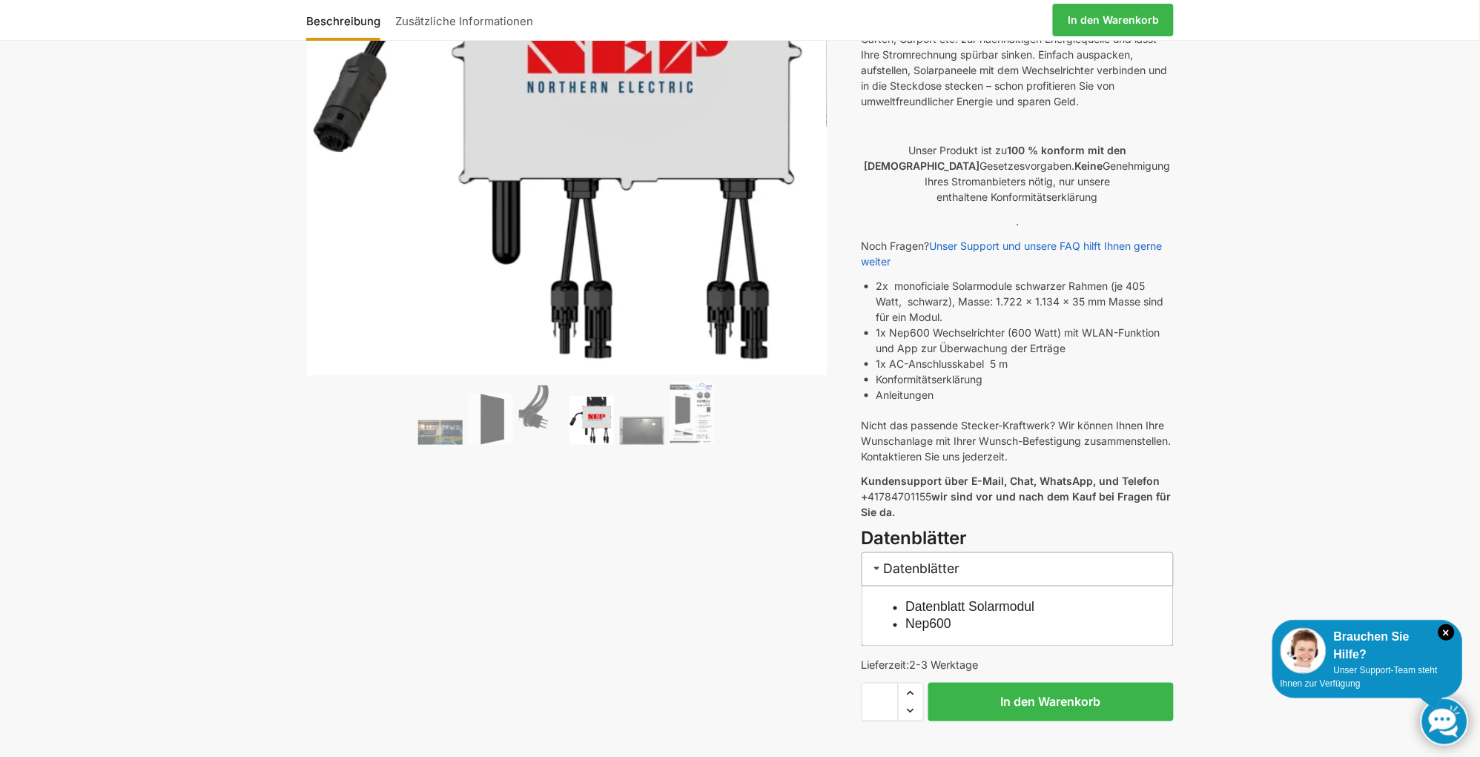
scroll to position [337, 0]
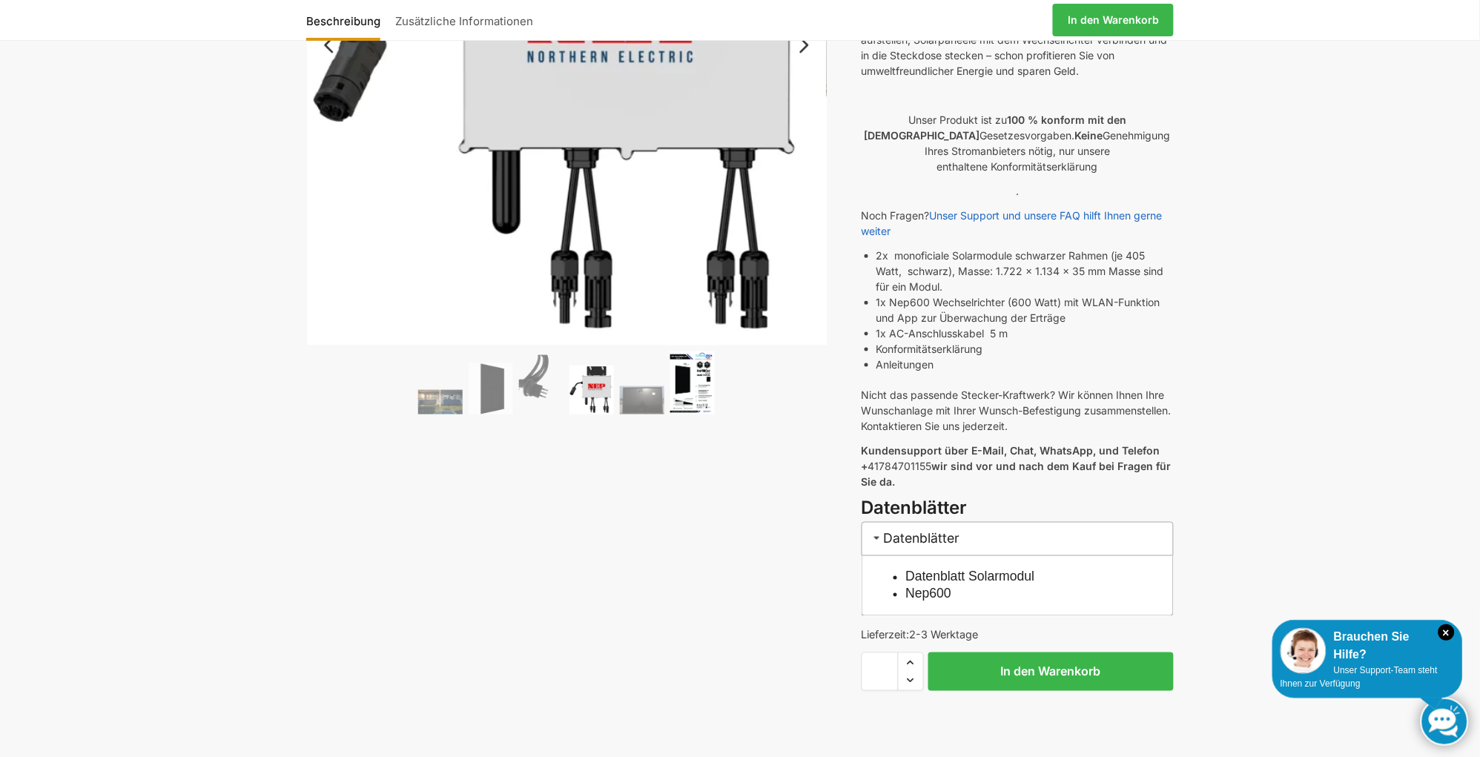
click at [698, 383] on img at bounding box center [692, 383] width 44 height 63
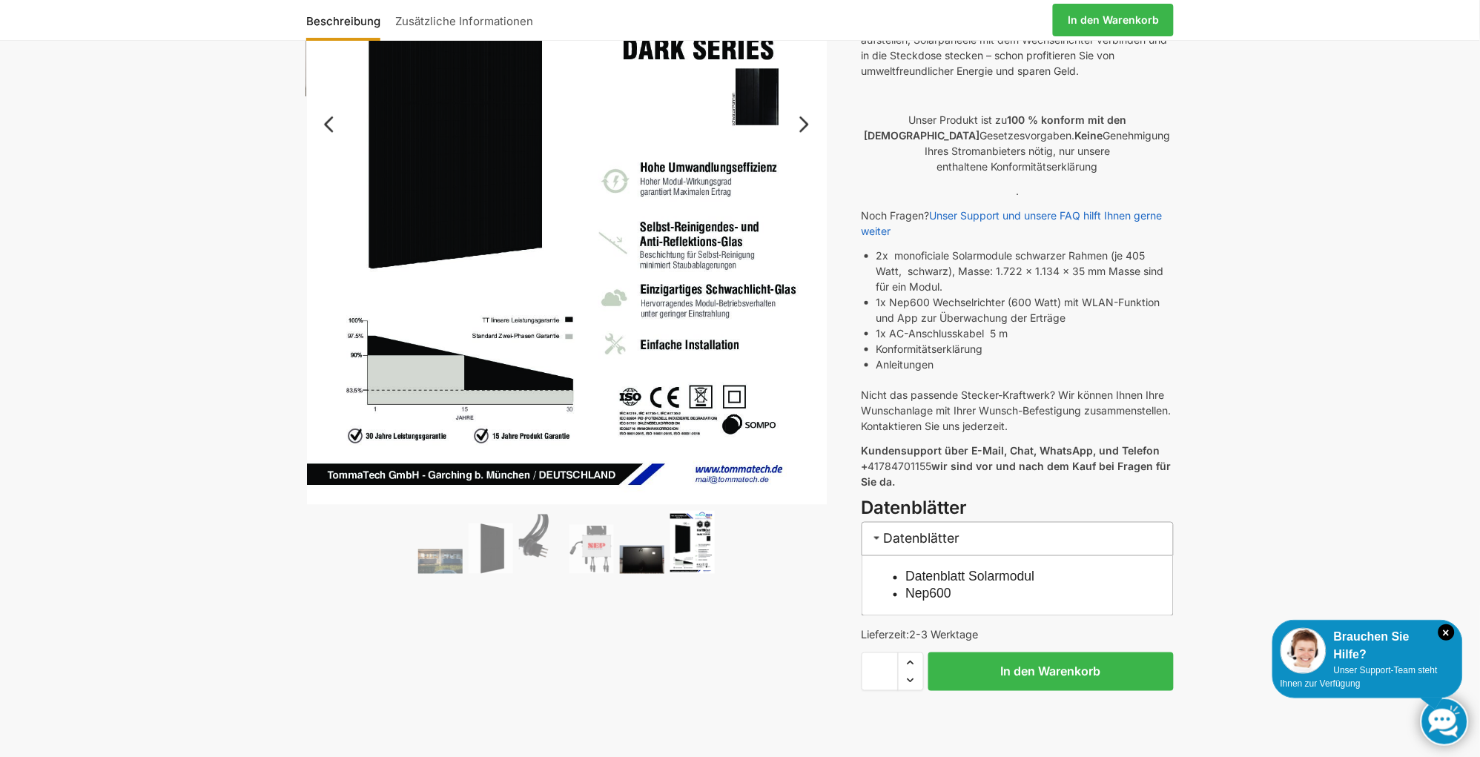
click at [635, 555] on img at bounding box center [642, 560] width 44 height 28
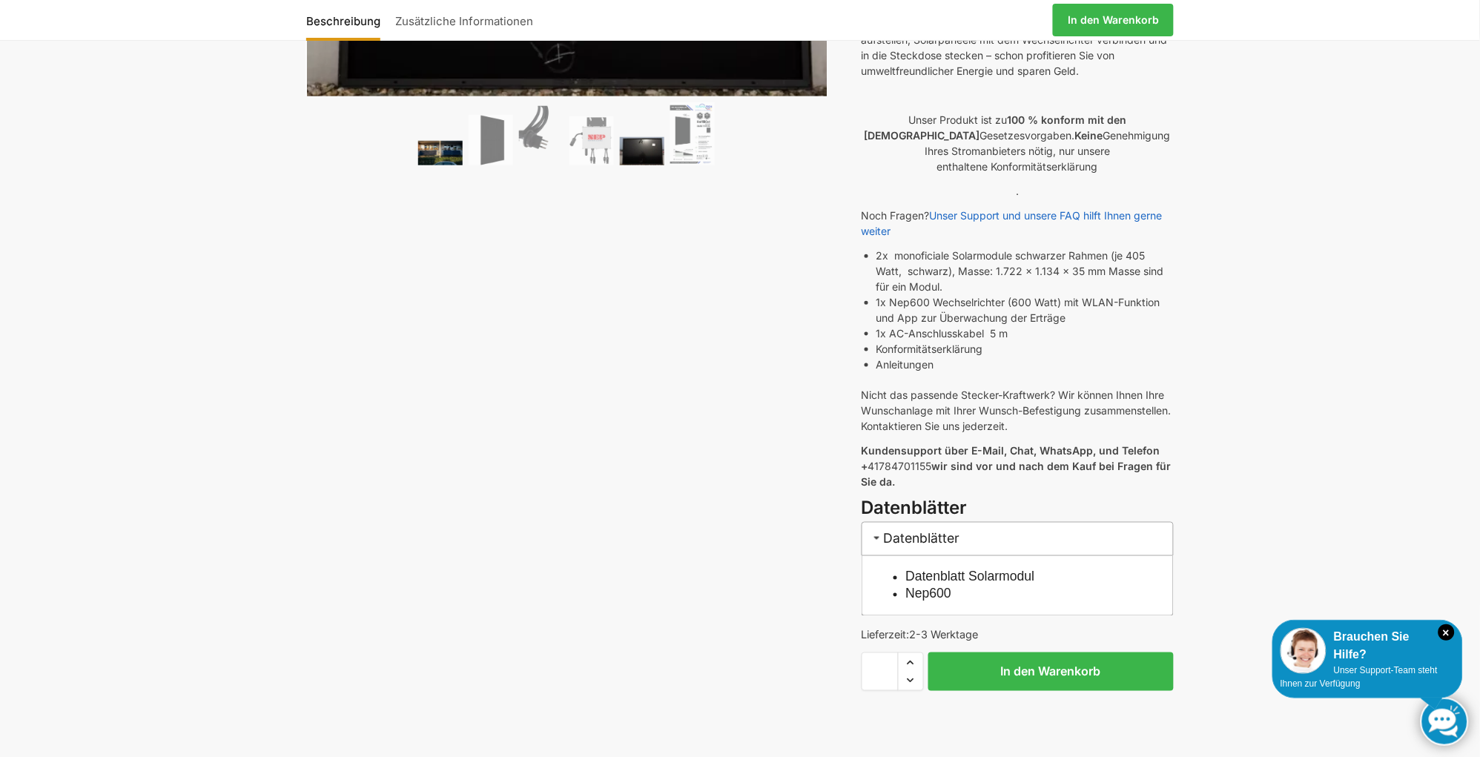
click at [442, 151] on img at bounding box center [440, 153] width 44 height 24
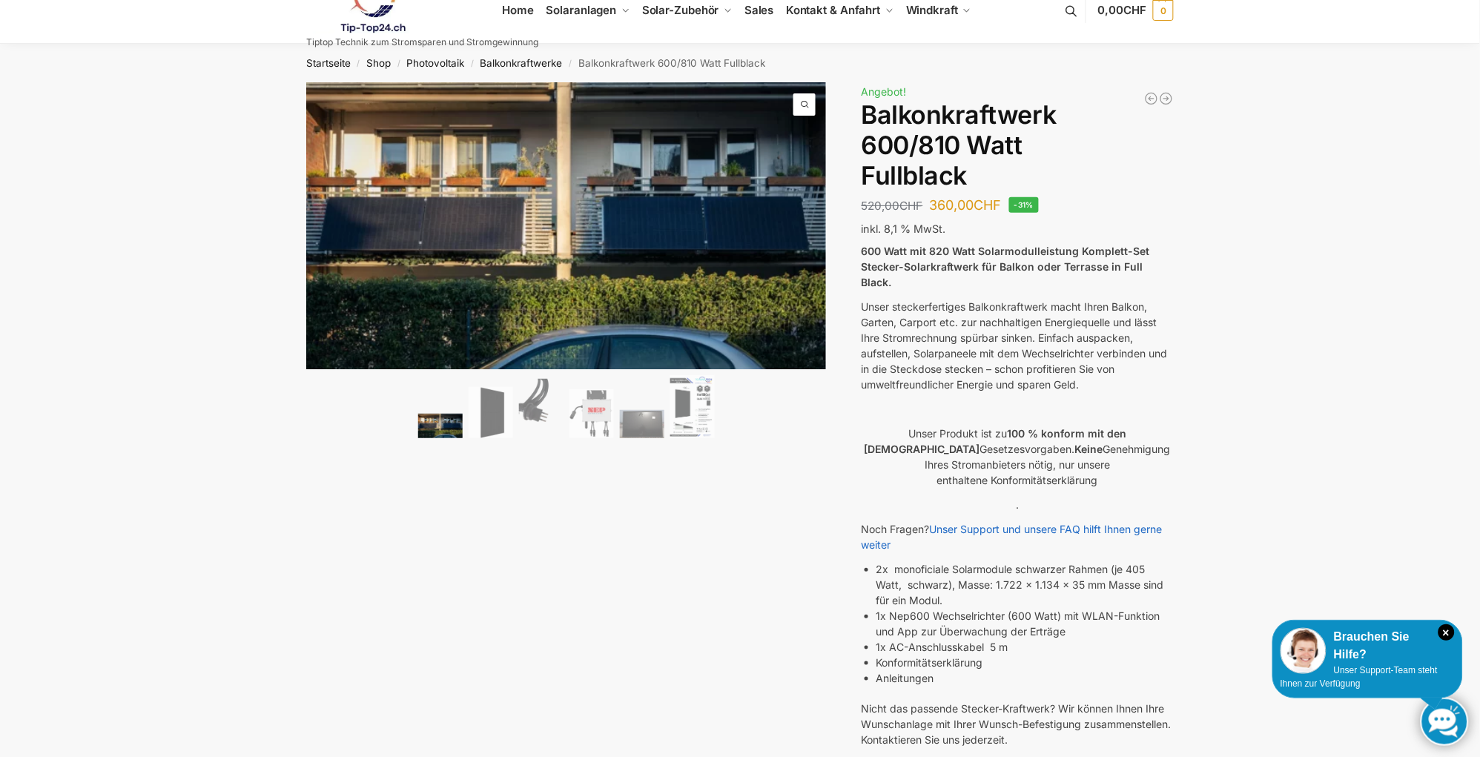
scroll to position [0, 0]
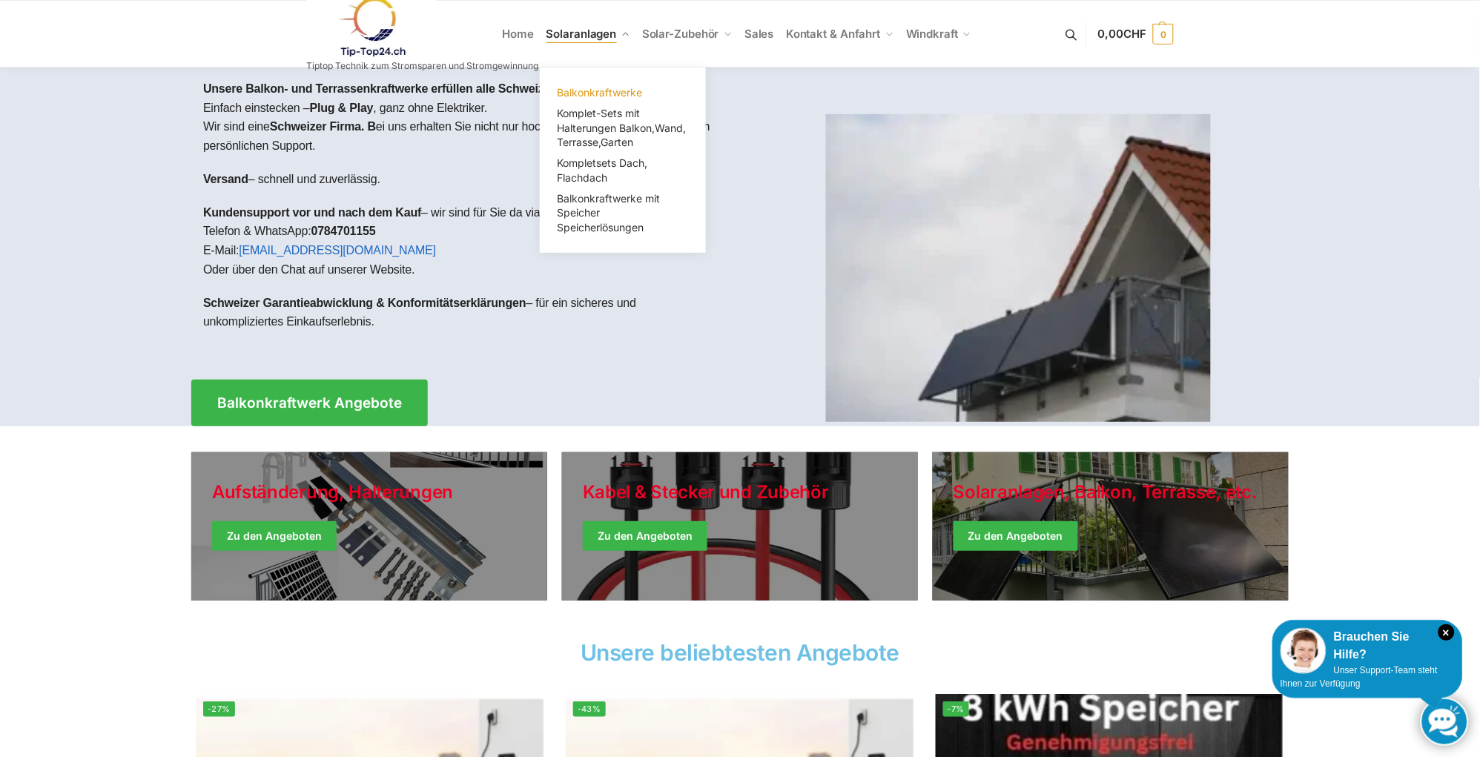
click at [610, 90] on span "Balkonkraftwerke" at bounding box center [600, 92] width 85 height 13
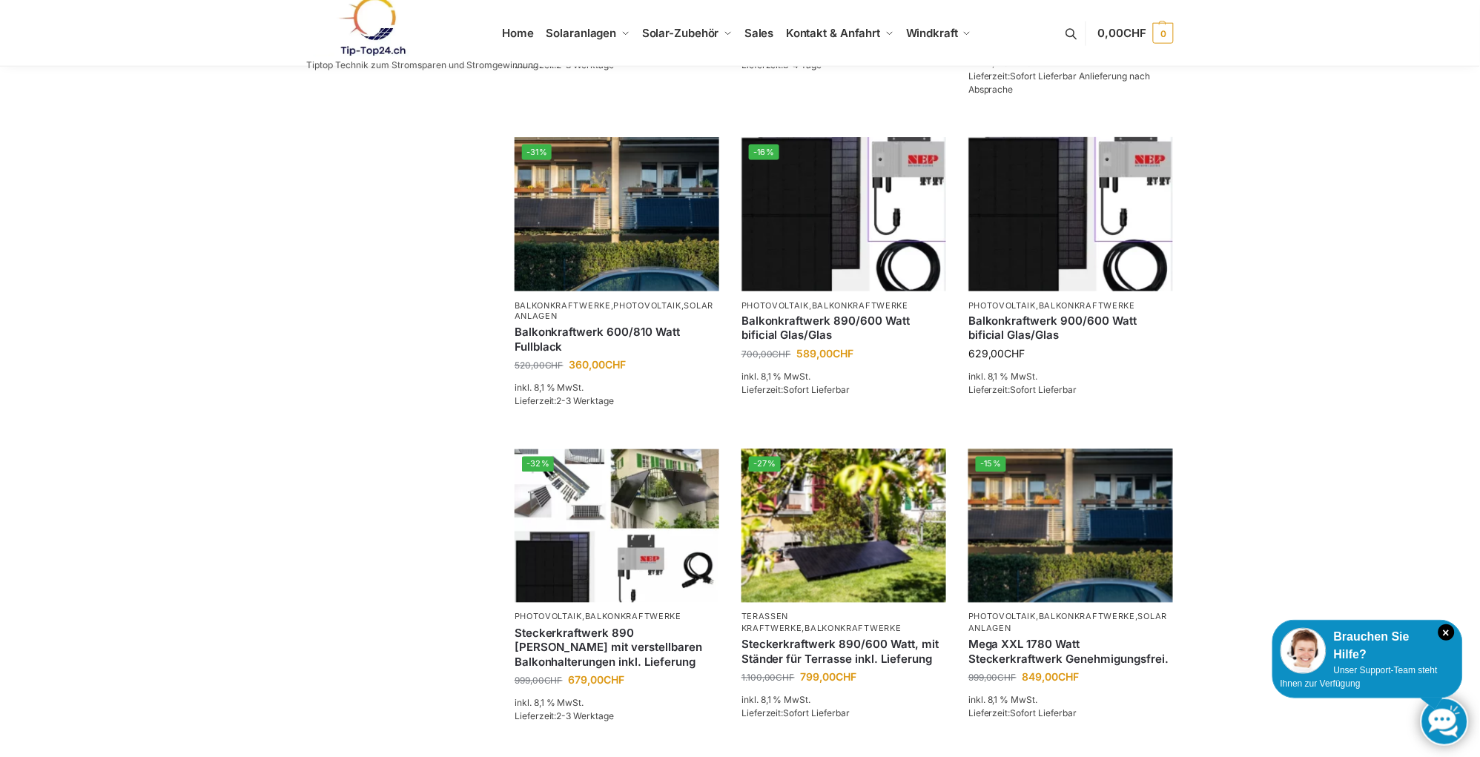
scroll to position [598, 0]
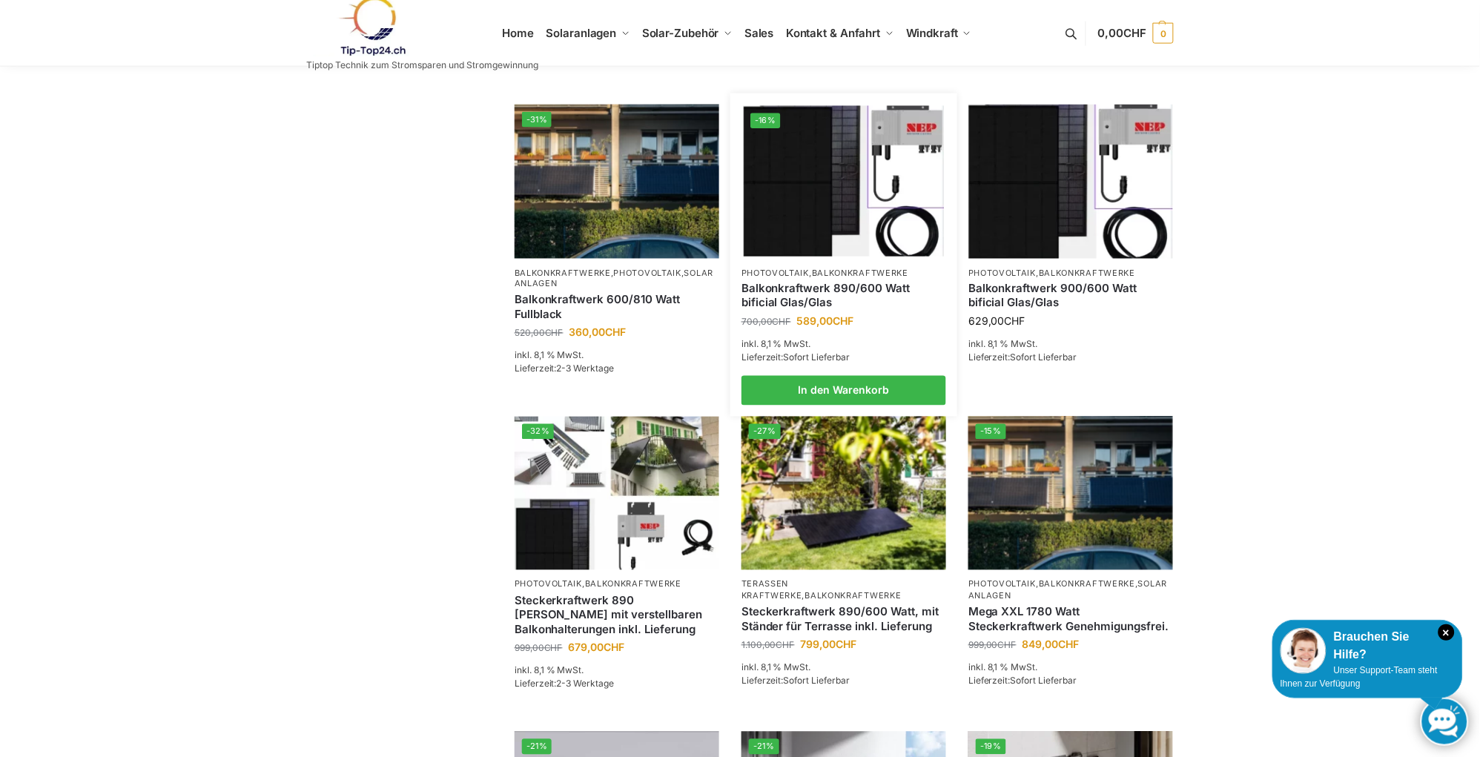
click at [783, 306] on link "Balkonkraftwerk 890/600 Watt bificial Glas/Glas" at bounding box center [844, 296] width 205 height 29
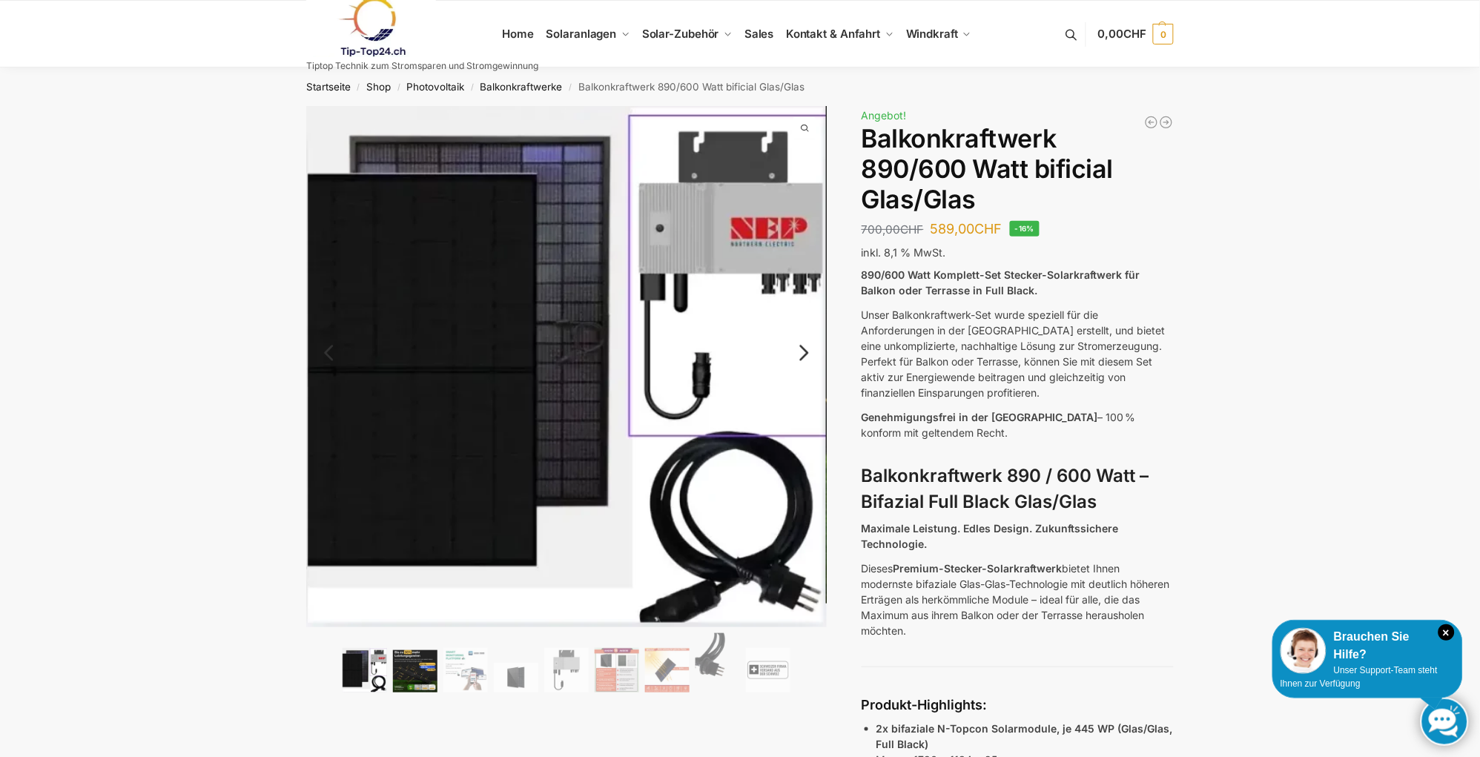
click at [417, 671] on img at bounding box center [415, 671] width 44 height 42
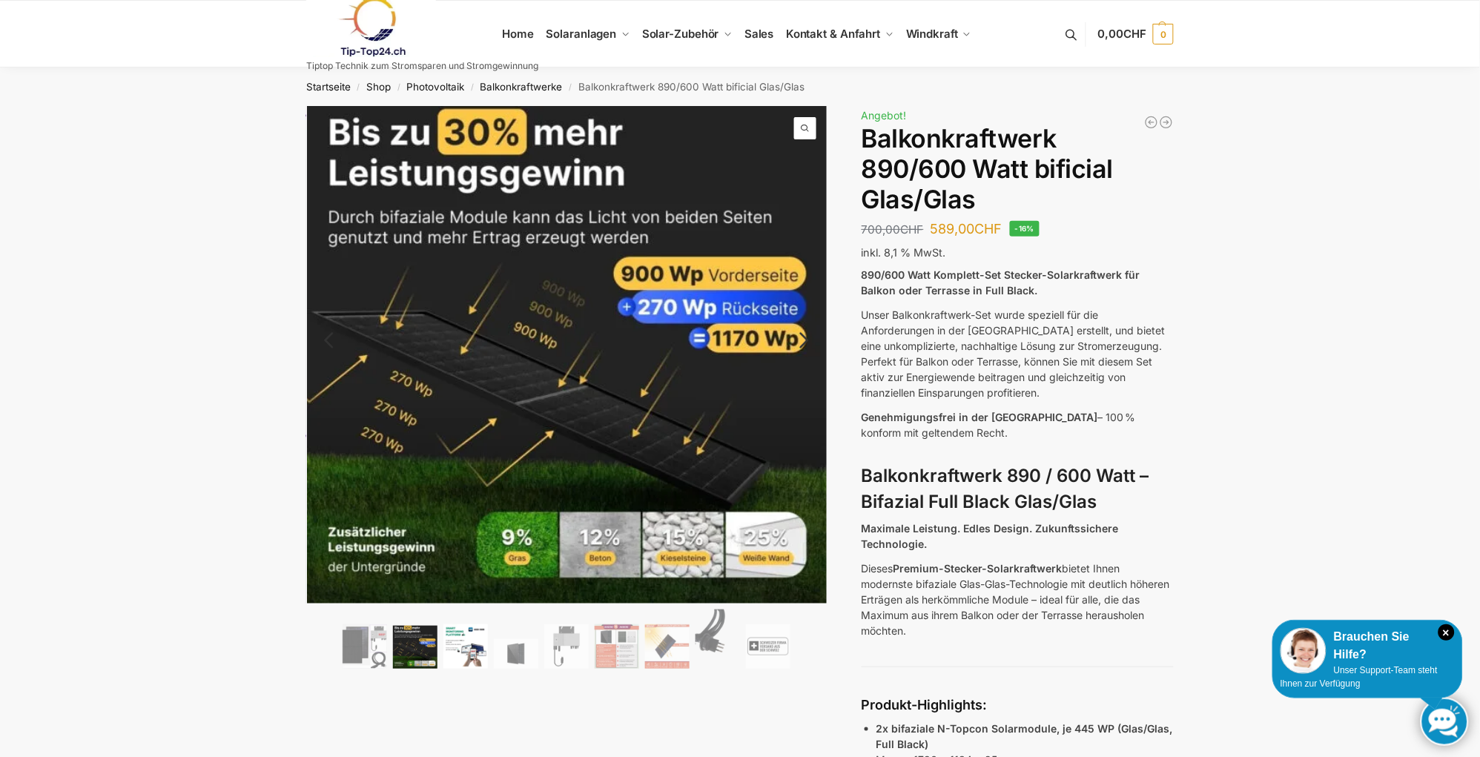
click at [480, 643] on img at bounding box center [465, 646] width 44 height 44
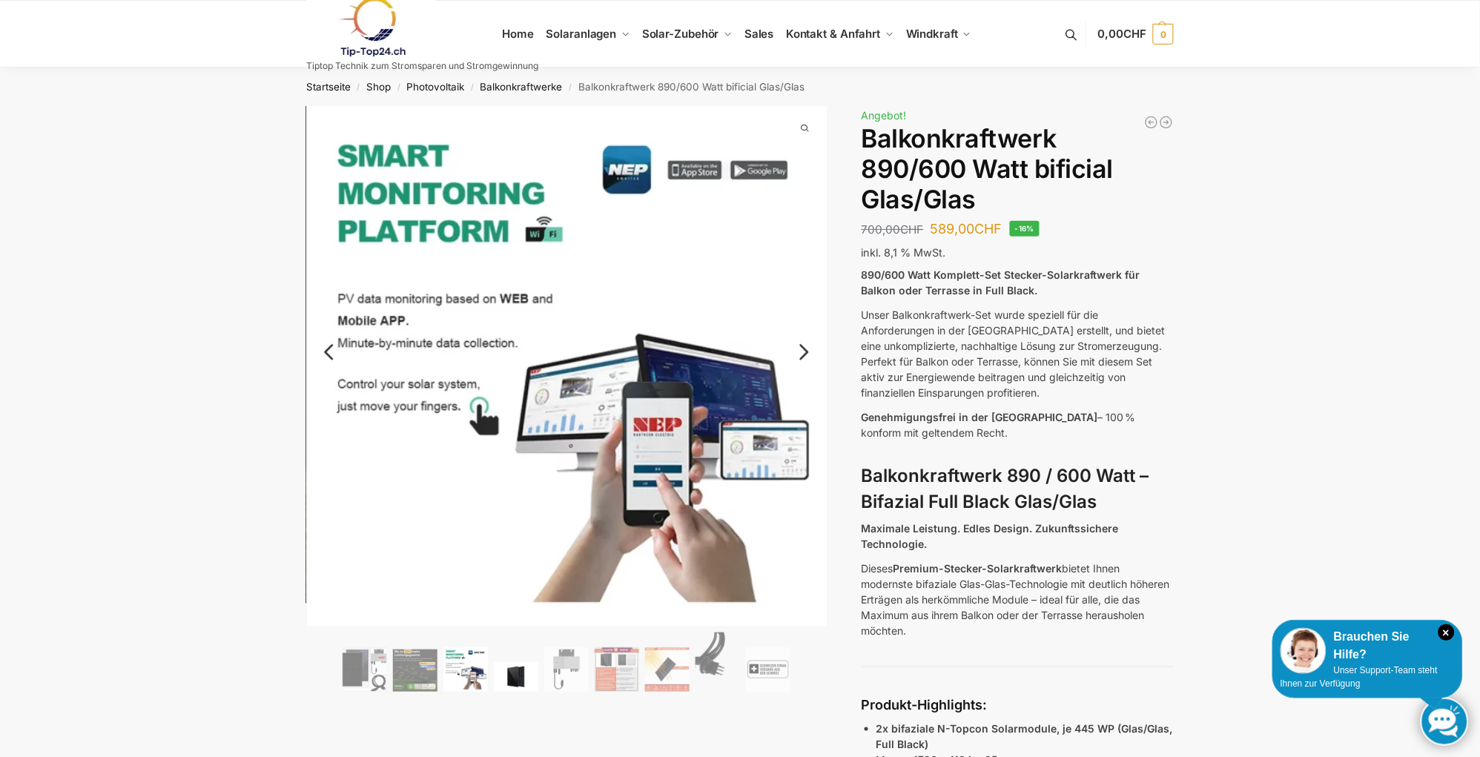
click at [512, 664] on img at bounding box center [516, 677] width 44 height 30
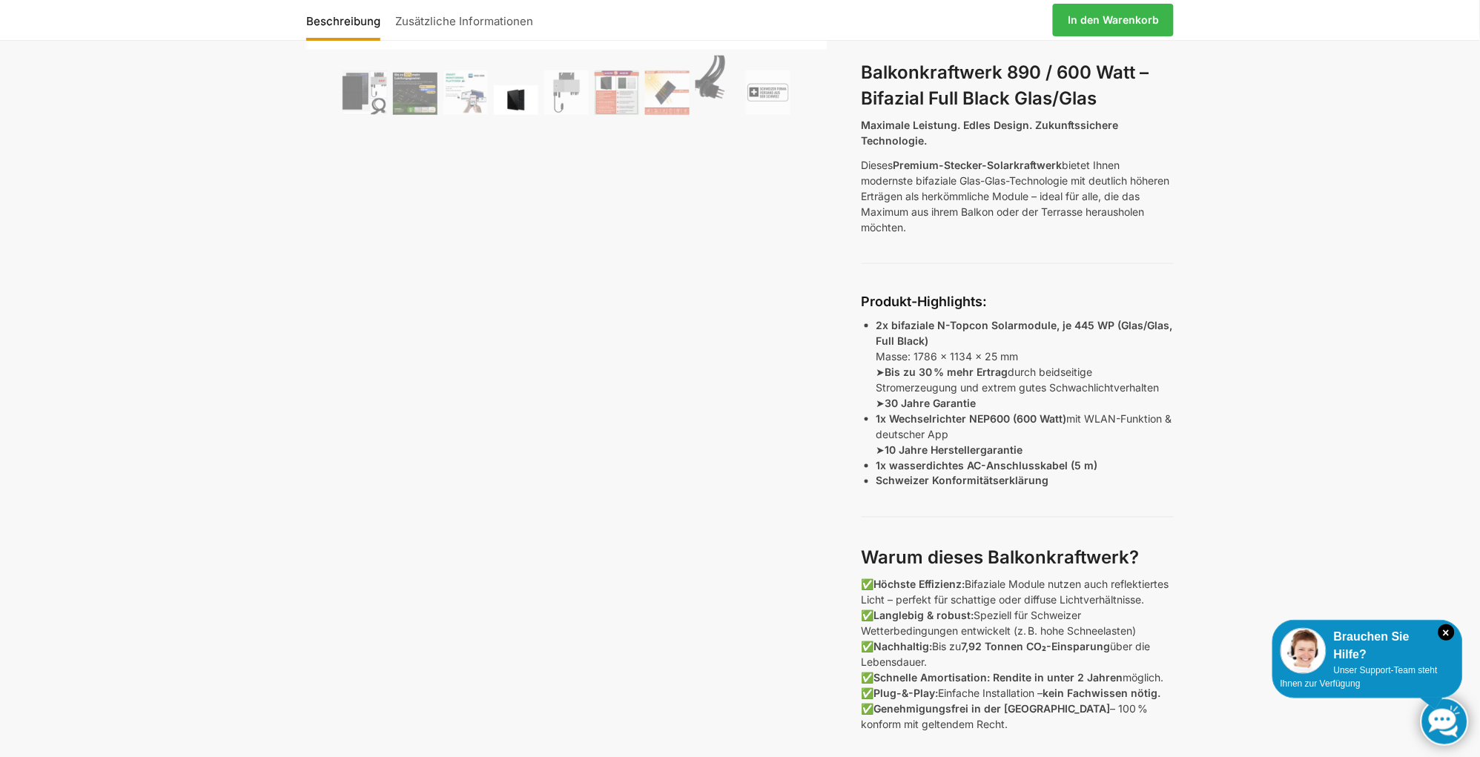
scroll to position [442, 0]
